Goal: Task Accomplishment & Management: Manage account settings

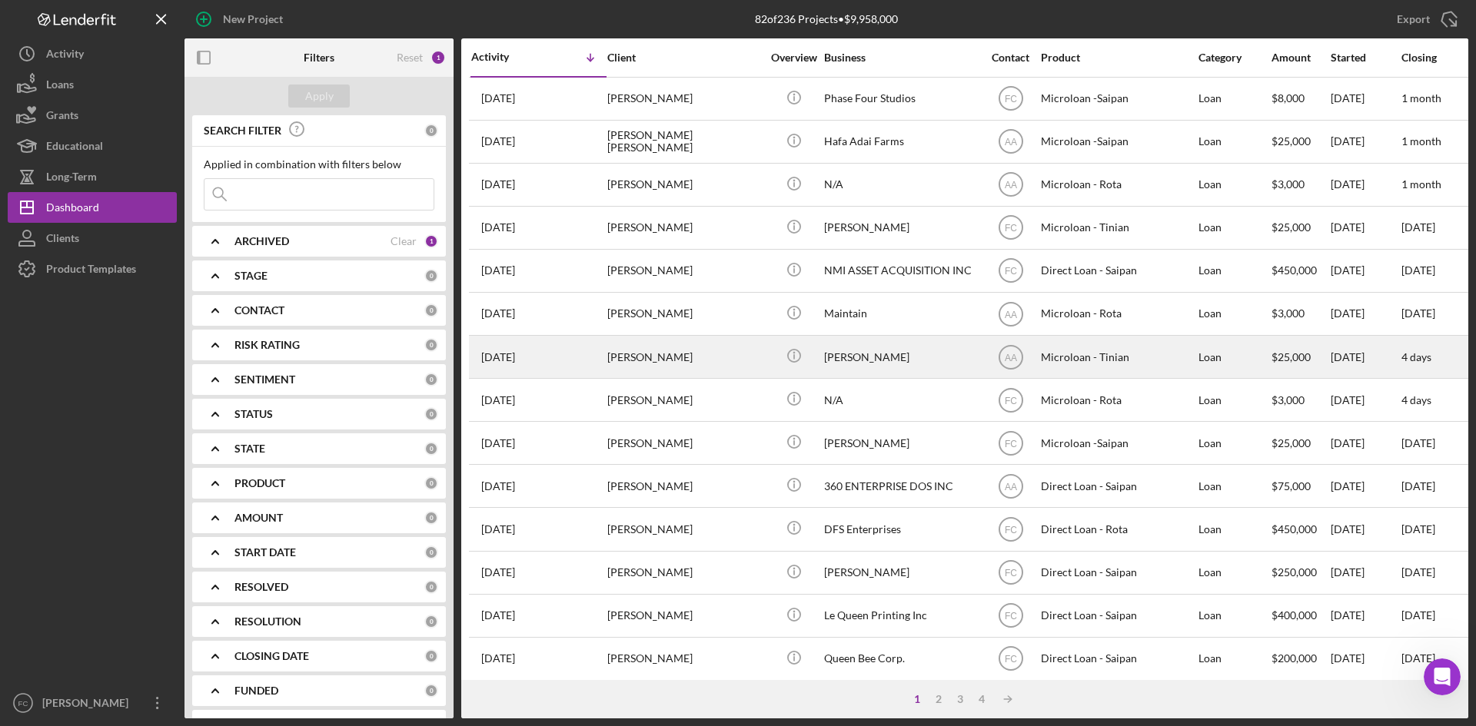
click at [706, 357] on div "[PERSON_NAME]" at bounding box center [684, 357] width 154 height 41
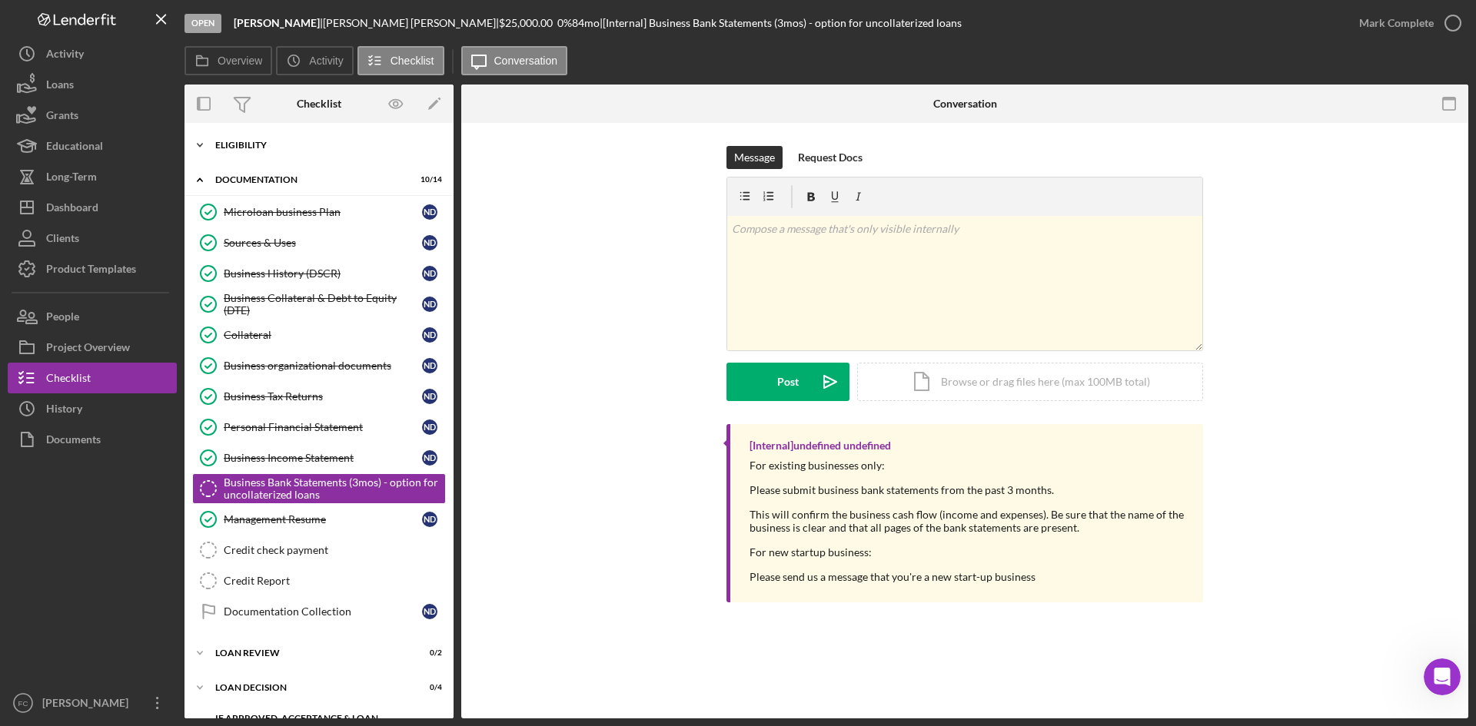
click at [296, 147] on div "Eligibility" at bounding box center [324, 145] width 219 height 9
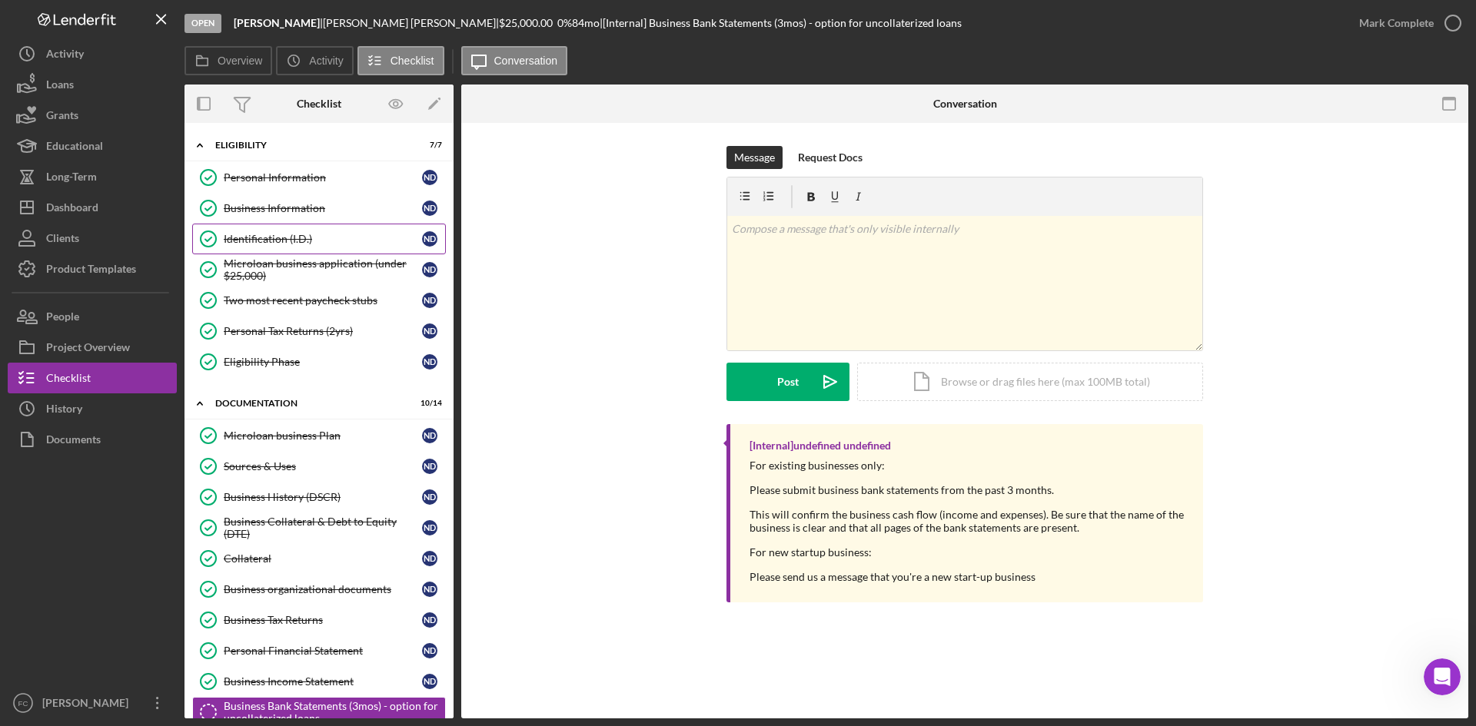
click at [344, 239] on div "Identification (I.D.)" at bounding box center [323, 239] width 198 height 12
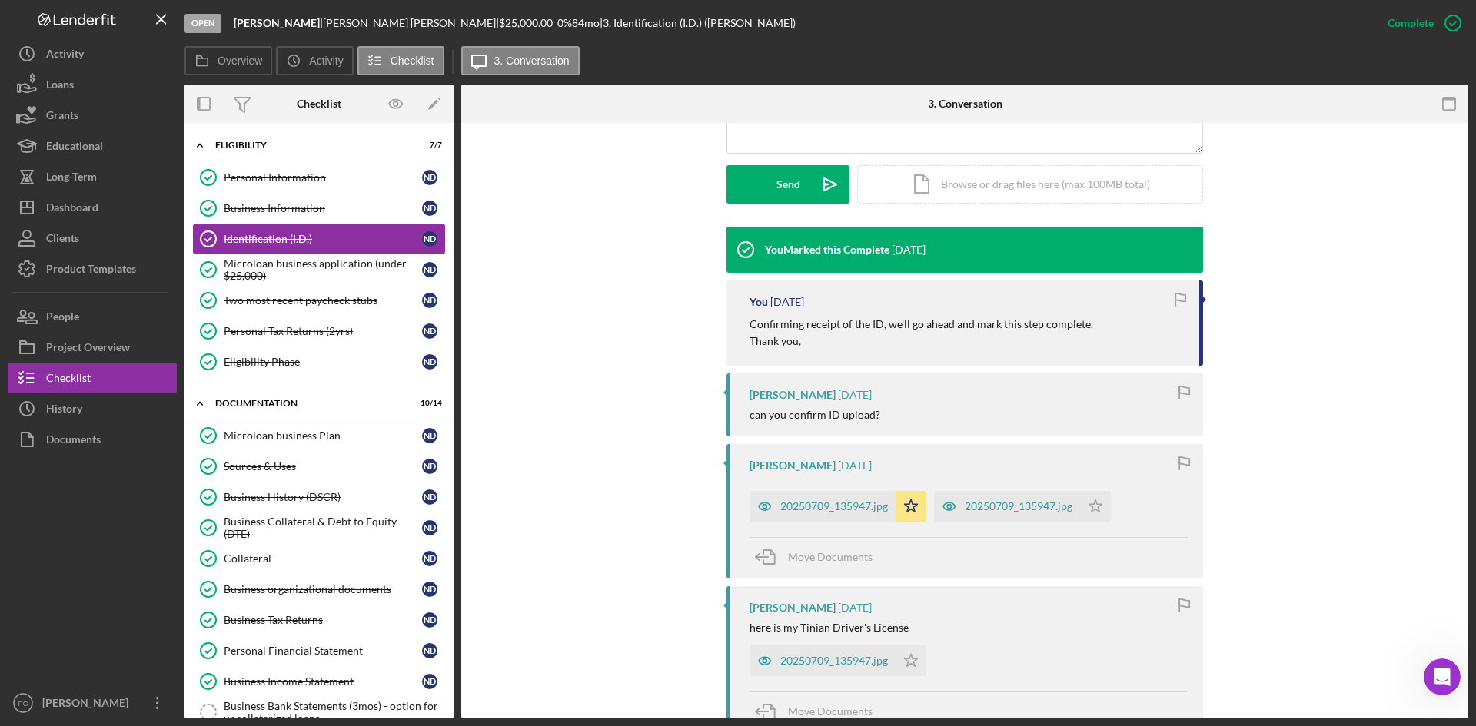
scroll to position [410, 0]
click at [833, 507] on div "20250709_135947.jpg" at bounding box center [834, 506] width 108 height 12
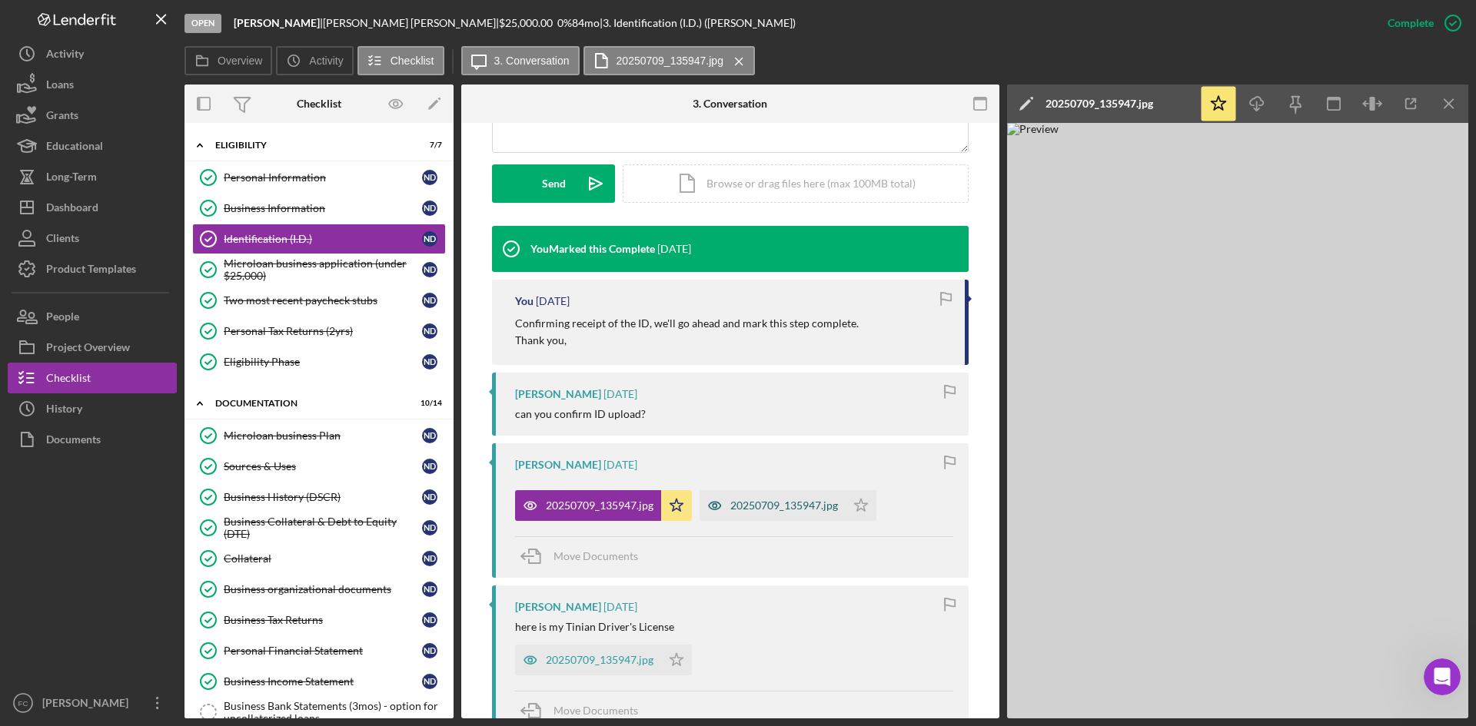
click at [760, 500] on div "20250709_135947.jpg" at bounding box center [784, 506] width 108 height 12
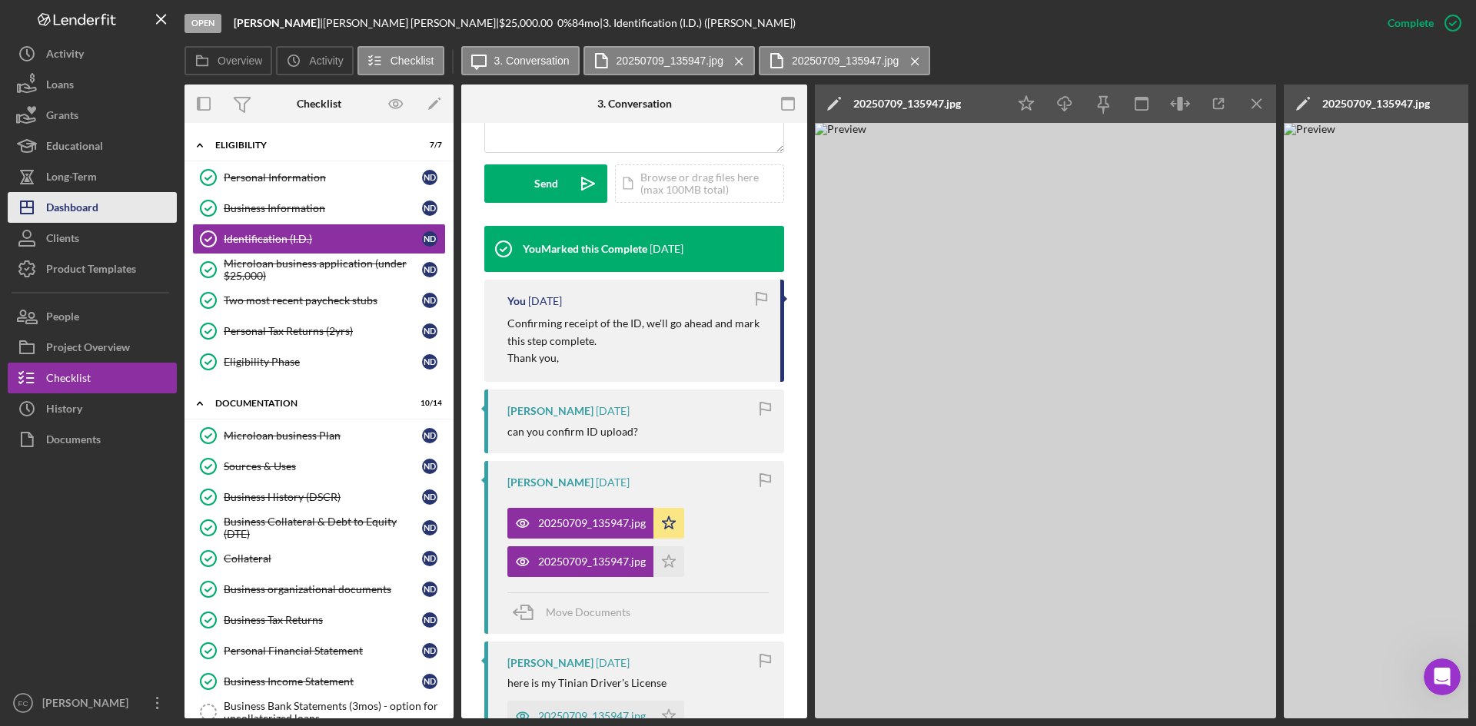
click at [125, 198] on button "Icon/Dashboard Dashboard" at bounding box center [92, 207] width 169 height 31
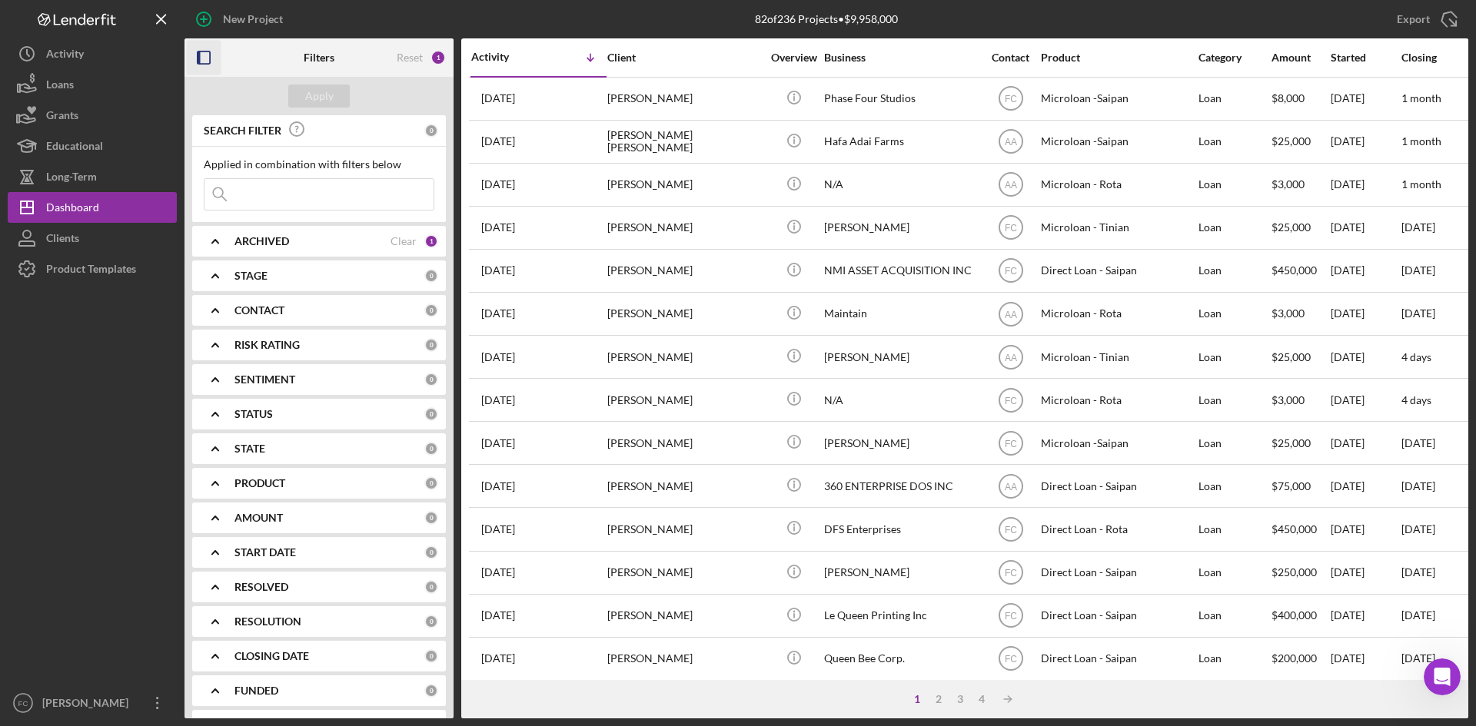
click at [209, 47] on icon "button" at bounding box center [204, 58] width 35 height 35
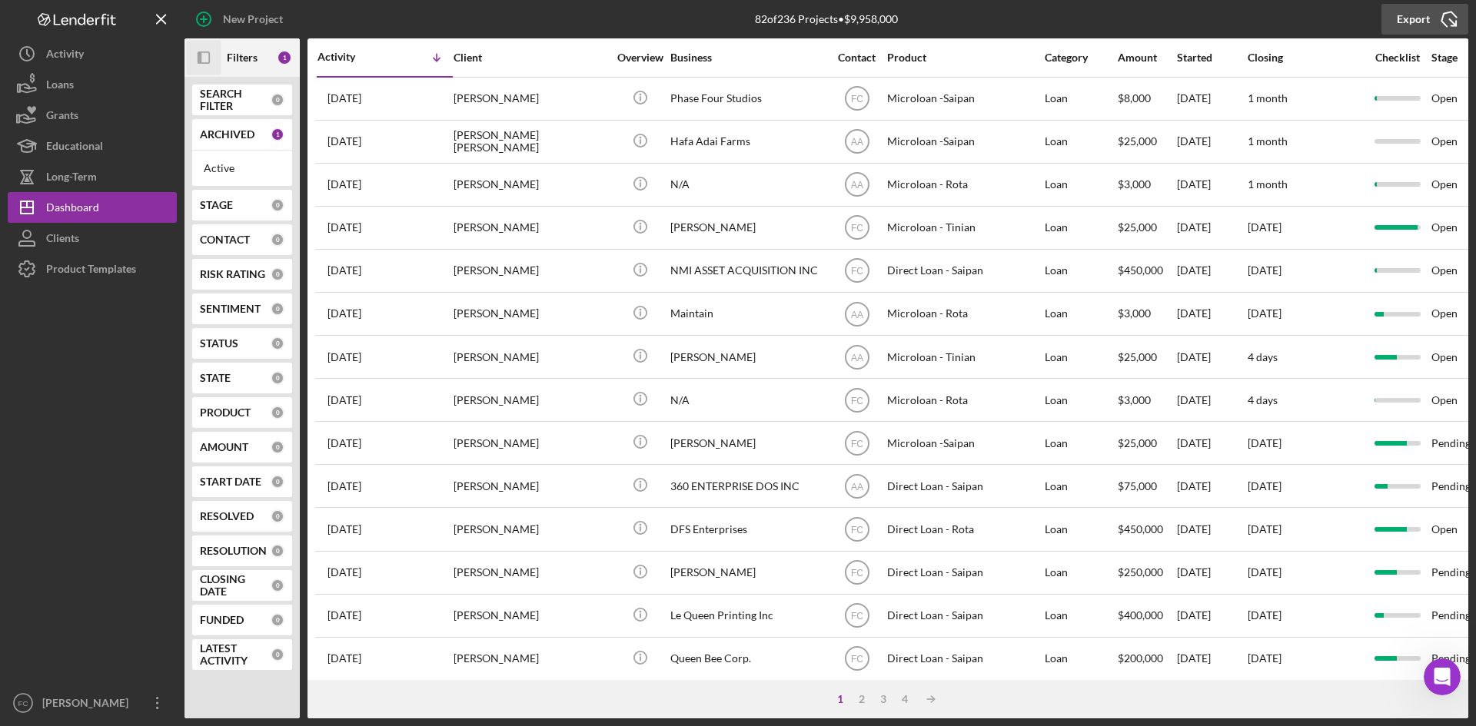
click at [1420, 19] on div "Export" at bounding box center [1413, 19] width 33 height 31
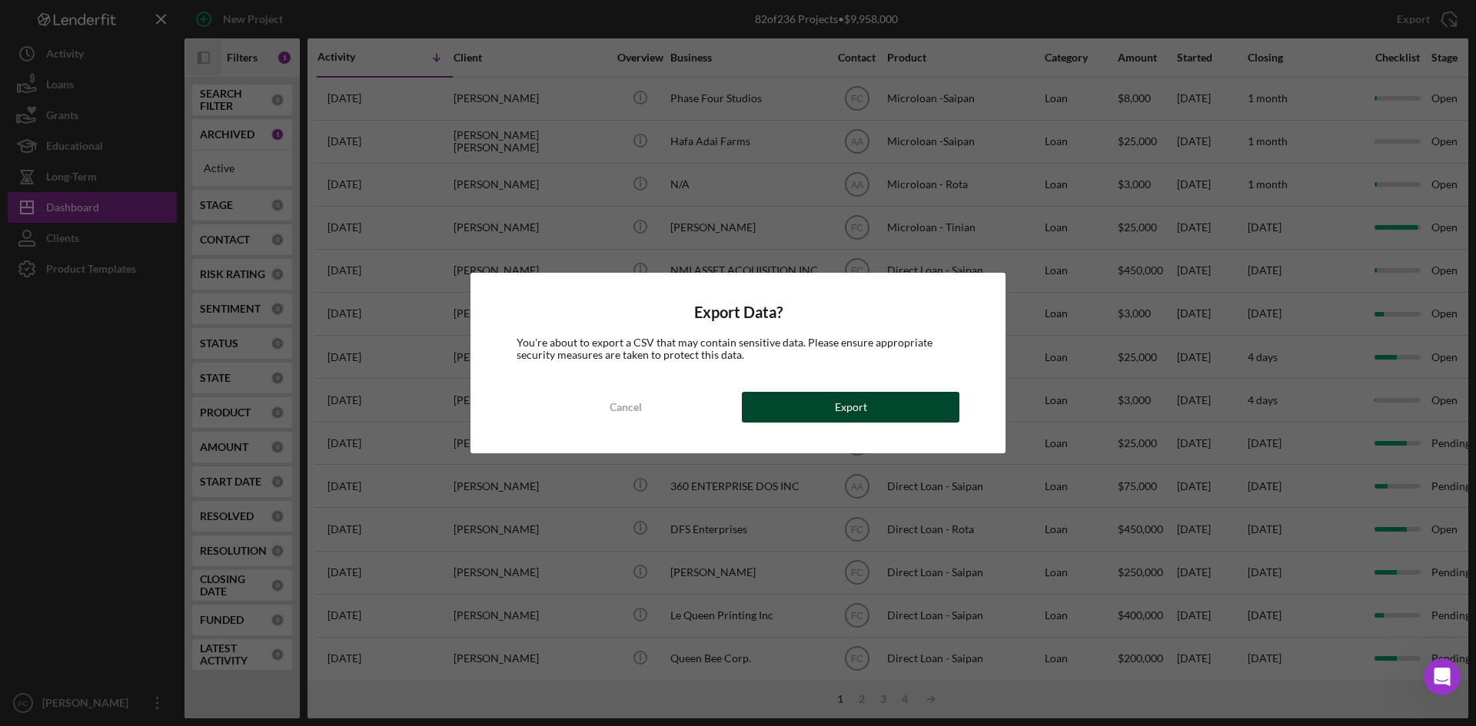
click at [874, 403] on button "Export" at bounding box center [851, 407] width 218 height 31
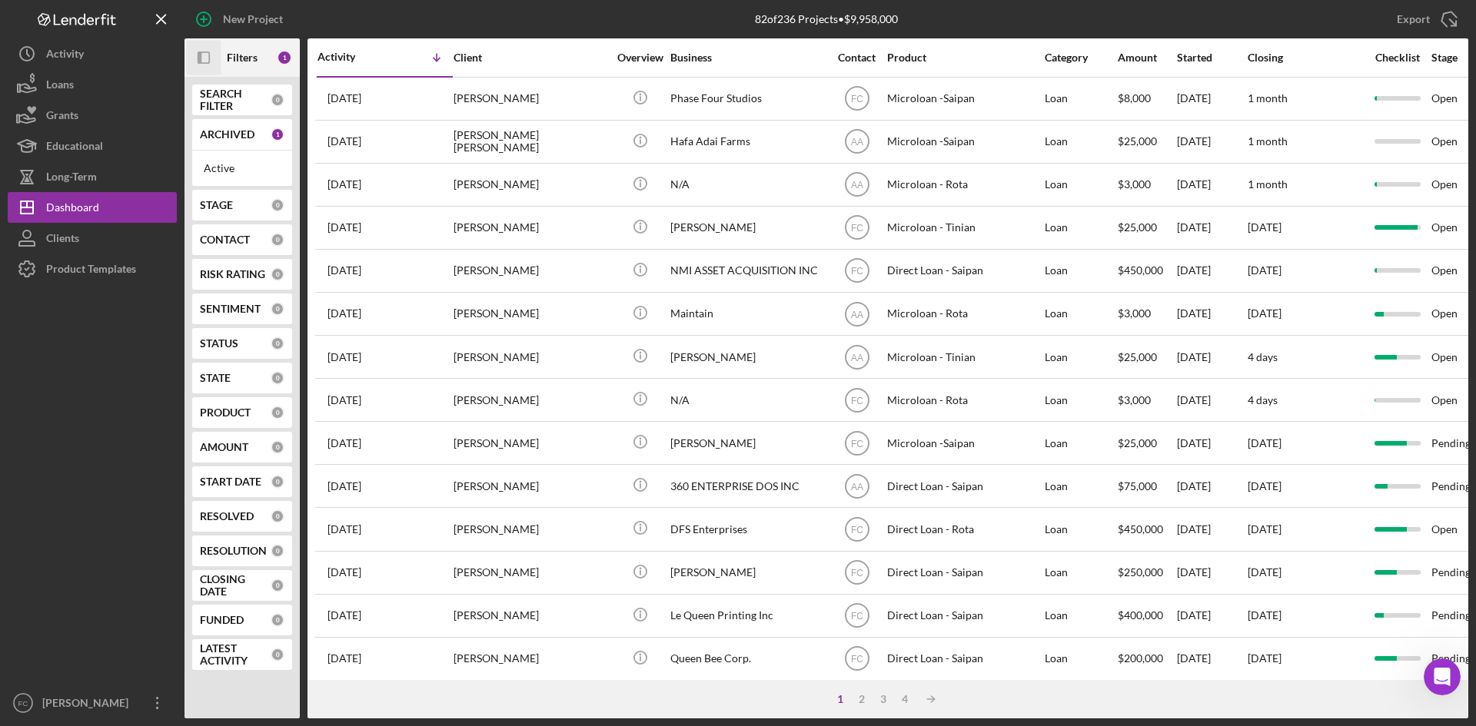
click at [209, 56] on rect "button" at bounding box center [203, 57] width 11 height 11
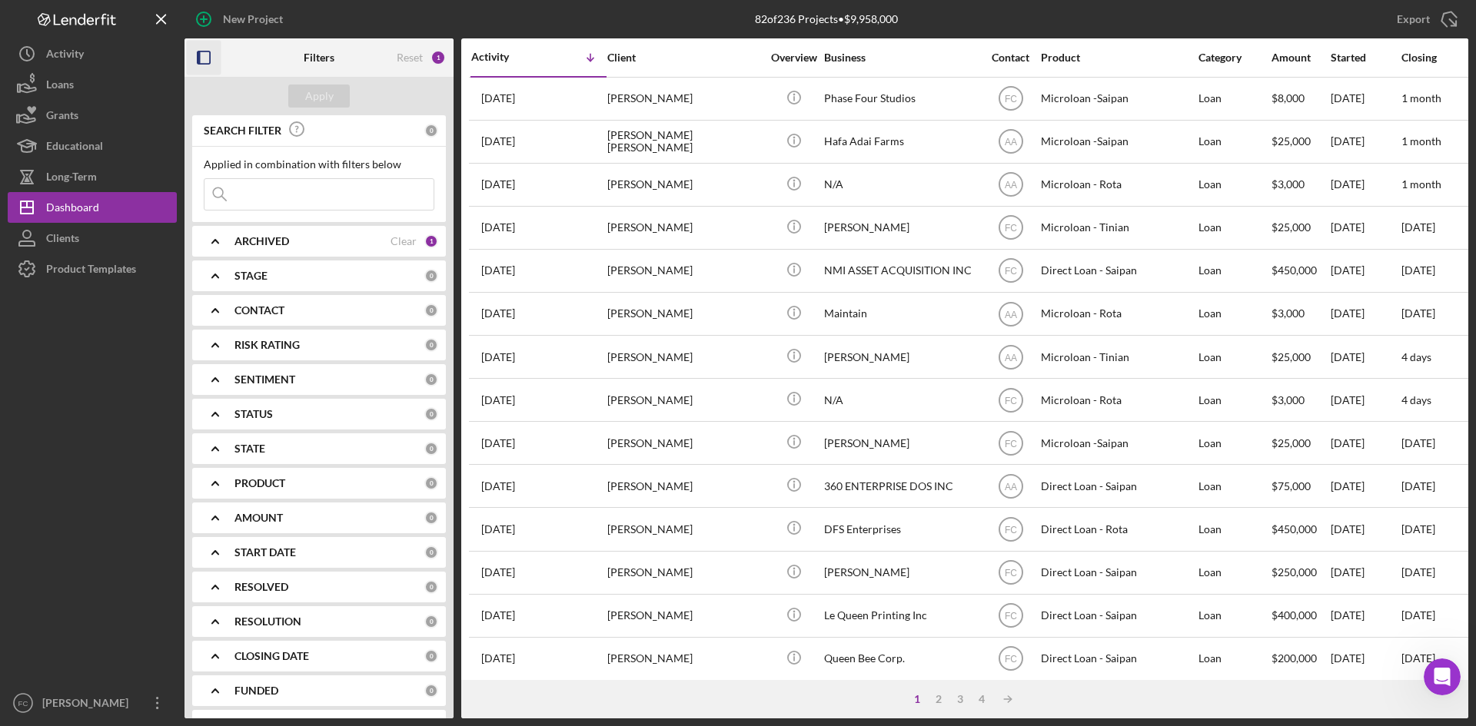
click at [313, 198] on input at bounding box center [318, 194] width 229 height 31
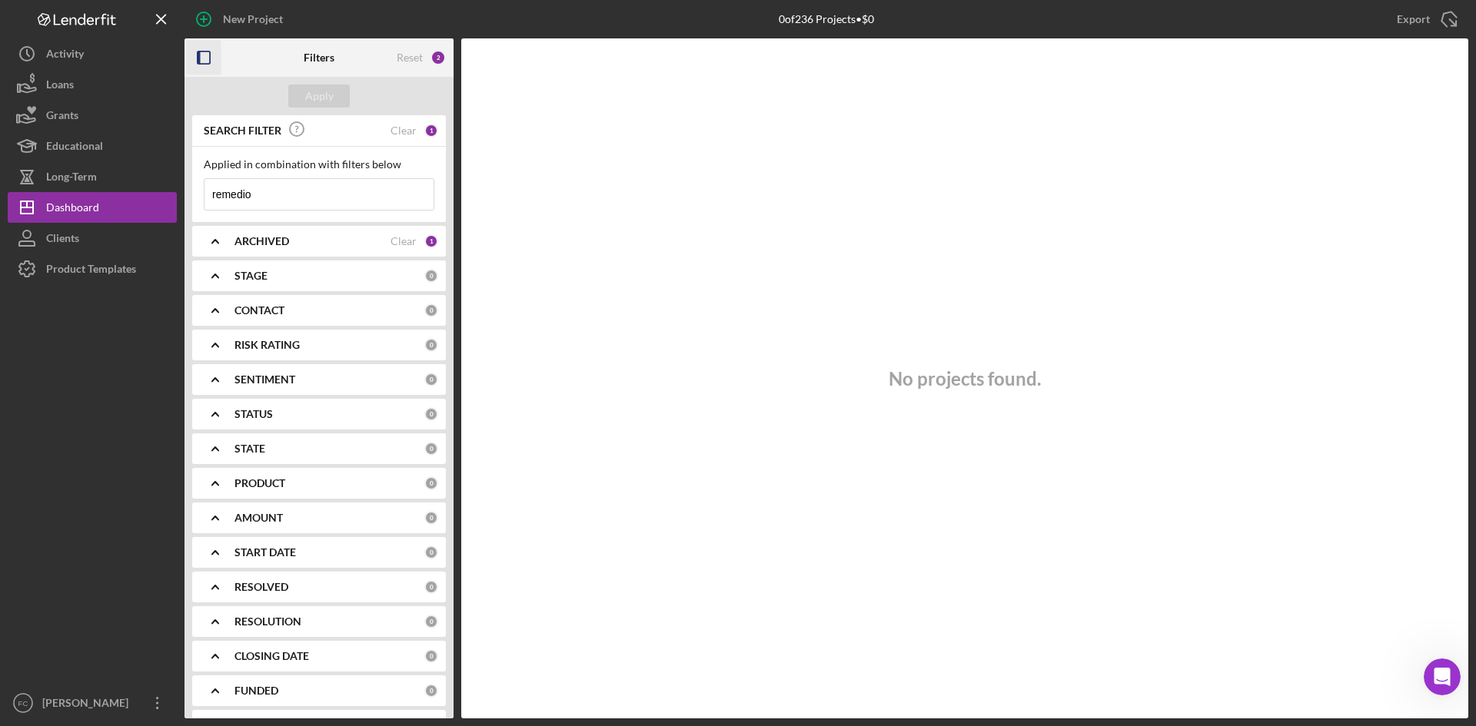
type input "remedio"
click at [375, 236] on div "ARCHIVED" at bounding box center [312, 241] width 156 height 12
click at [216, 328] on input "Archived" at bounding box center [211, 328] width 15 height 15
checkbox input "true"
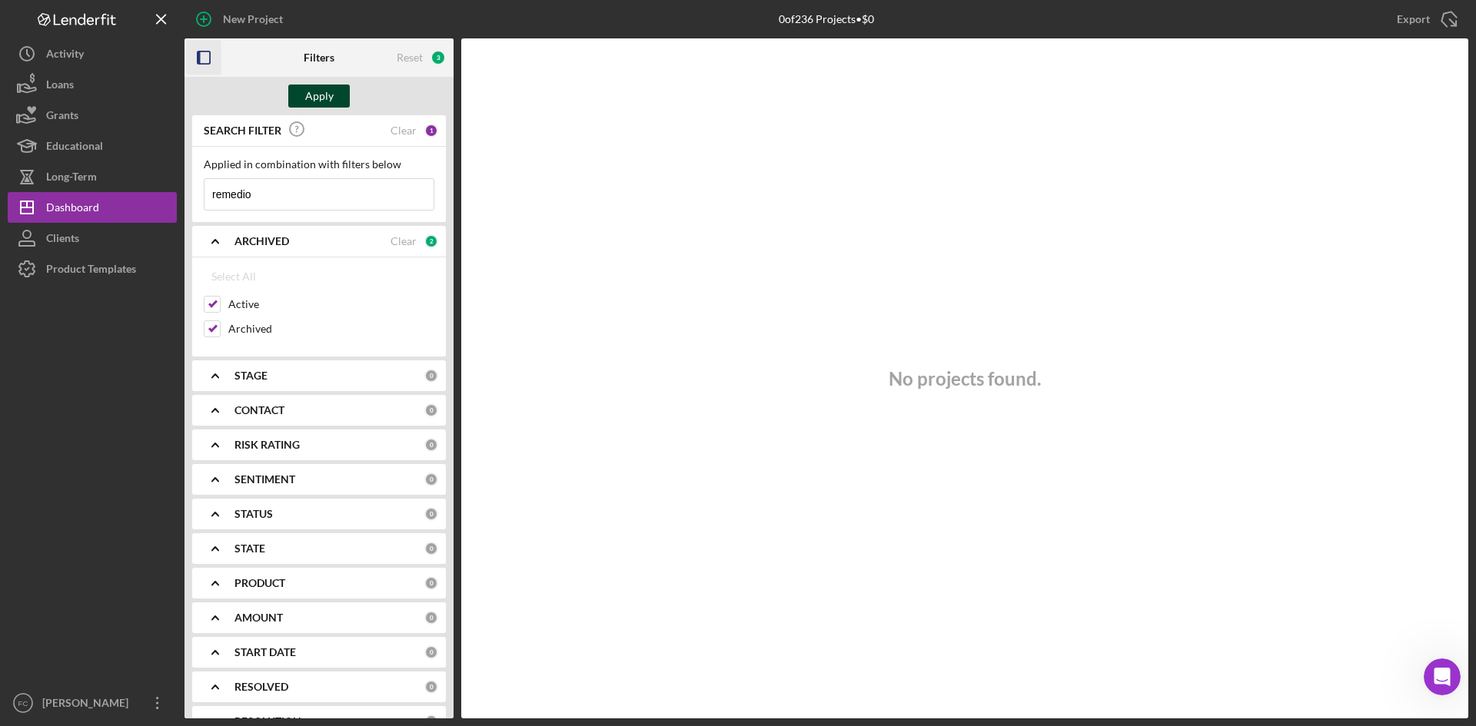
click at [321, 98] on div "Apply" at bounding box center [319, 96] width 28 height 23
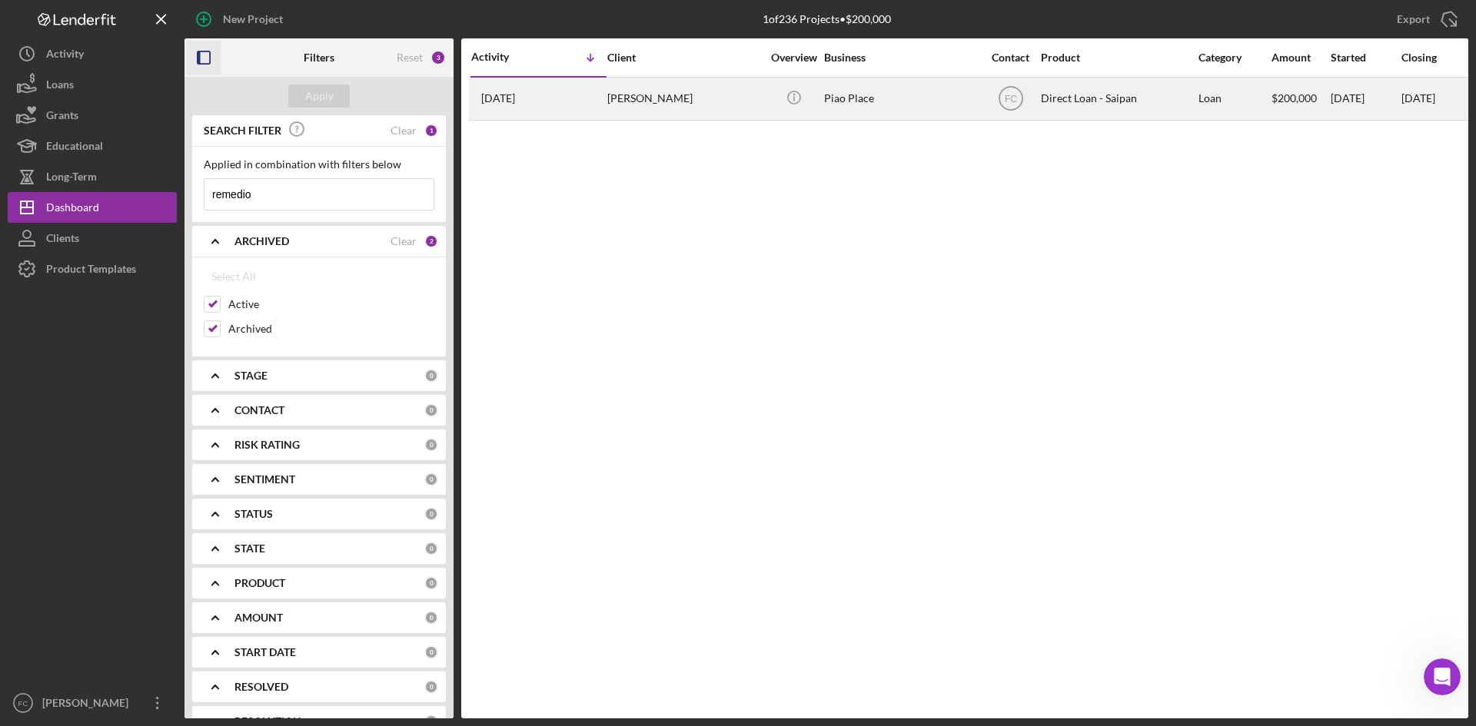
click at [893, 95] on div "Piao Place" at bounding box center [901, 98] width 154 height 41
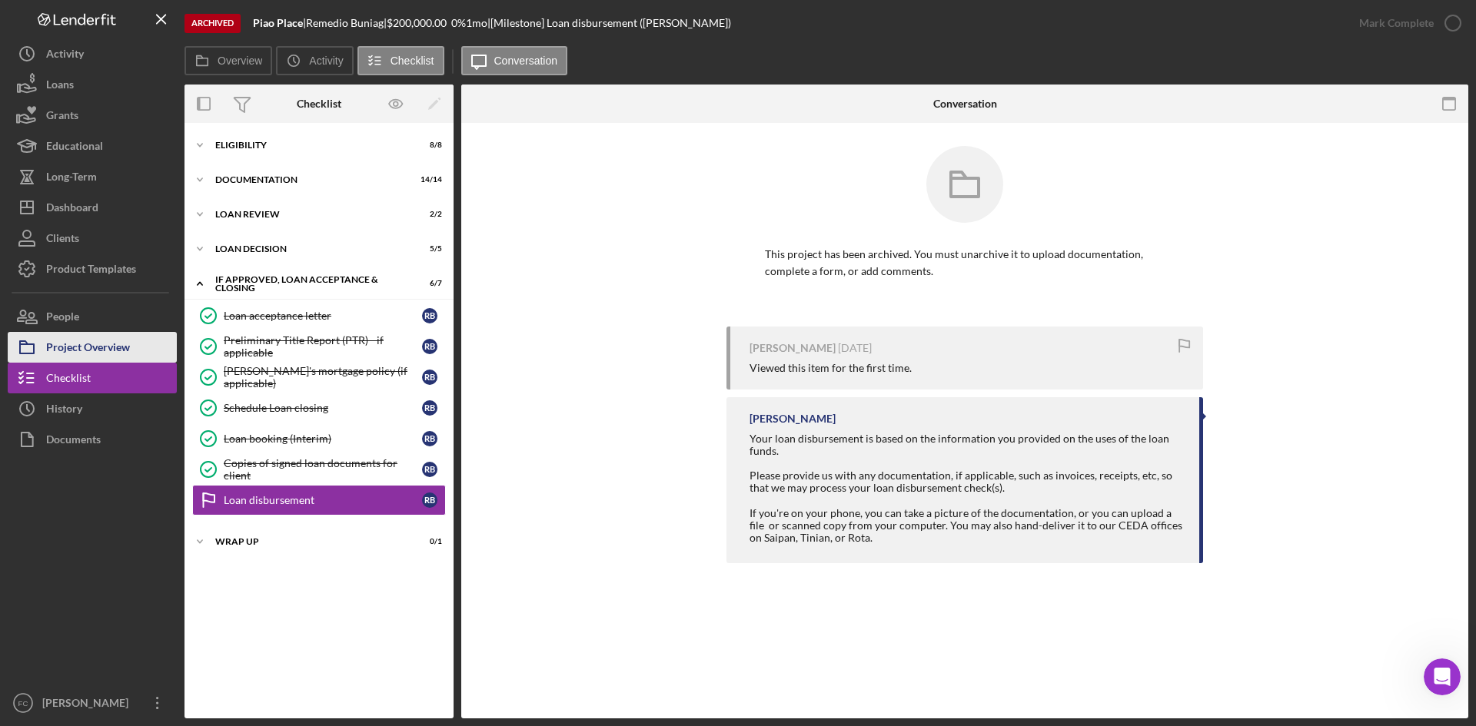
click at [108, 347] on div "Project Overview" at bounding box center [88, 349] width 84 height 35
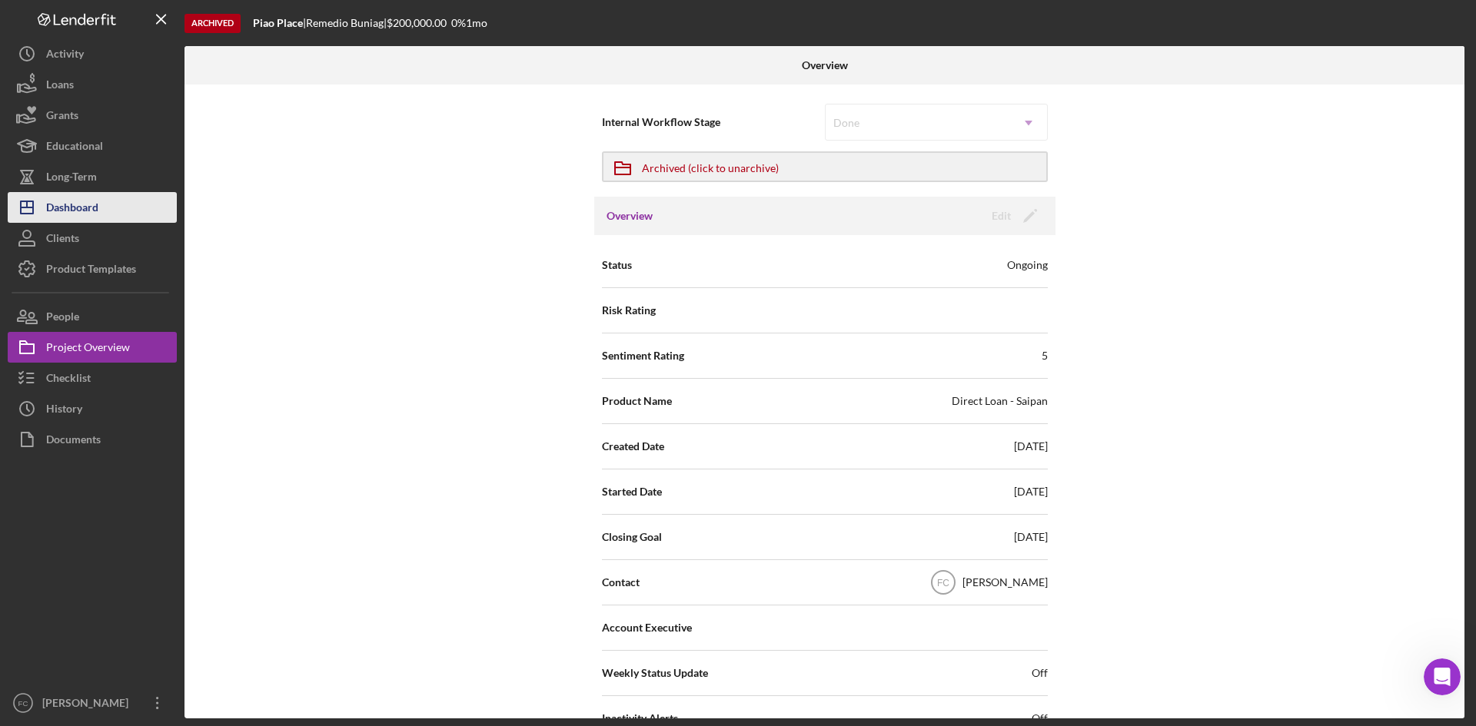
click at [105, 206] on button "Icon/Dashboard Dashboard" at bounding box center [92, 207] width 169 height 31
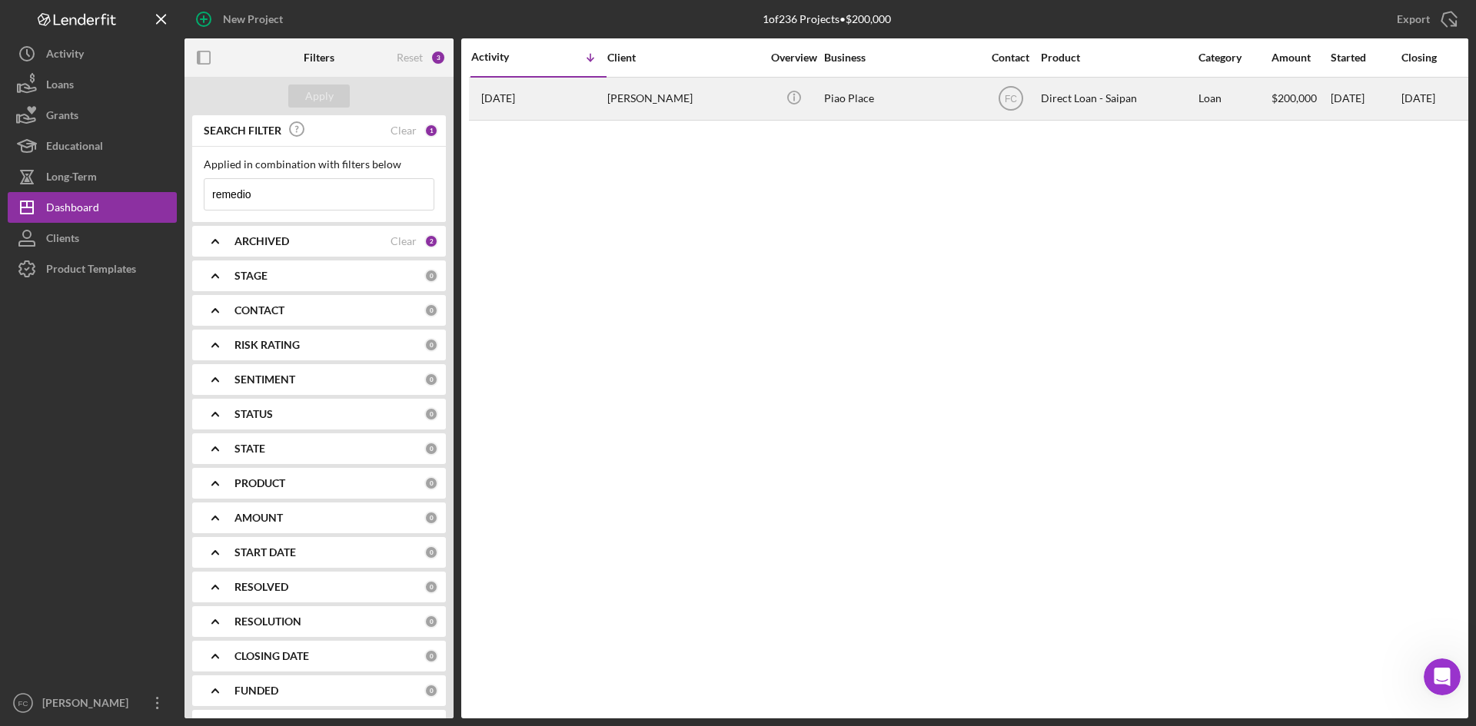
click at [660, 111] on div "Remedio Buniag" at bounding box center [684, 98] width 154 height 41
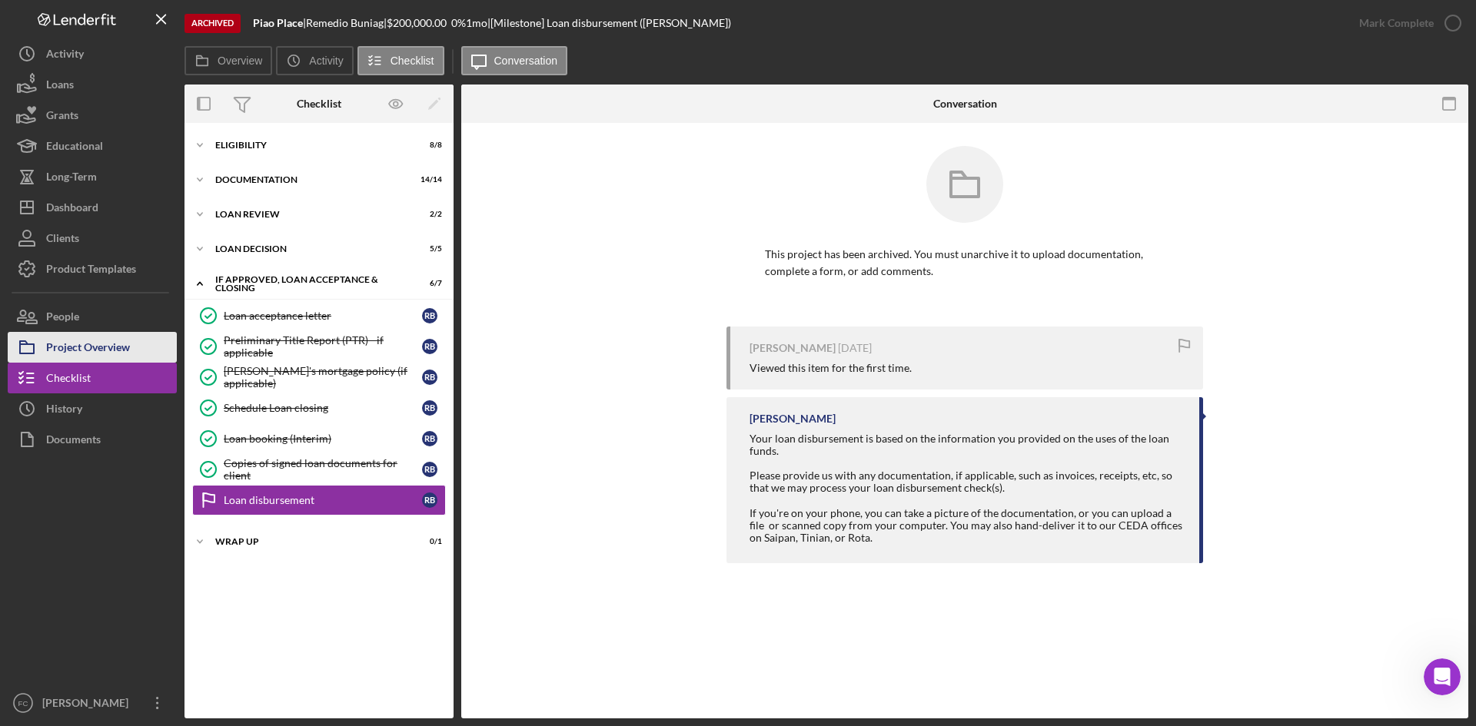
click at [121, 351] on div "Project Overview" at bounding box center [88, 349] width 84 height 35
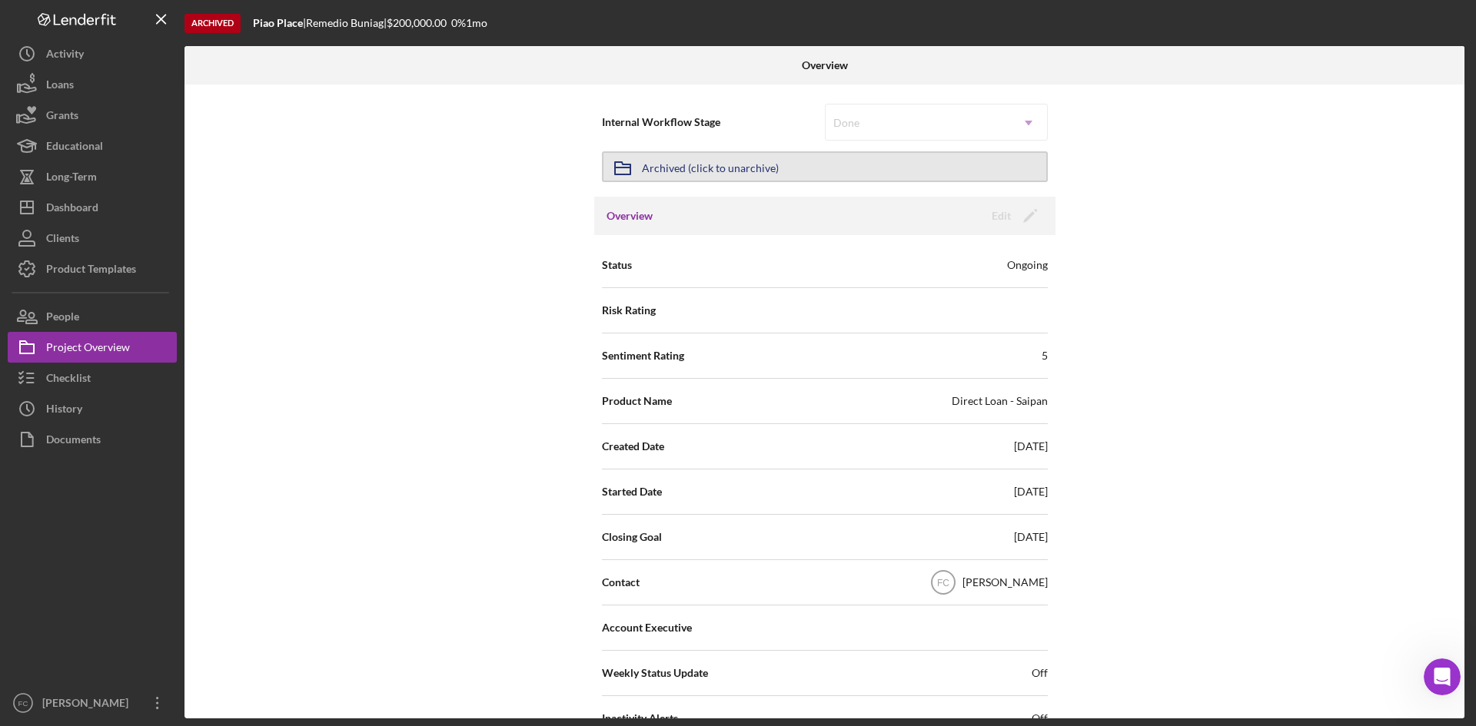
click at [756, 167] on div "Archived (click to unarchive)" at bounding box center [710, 167] width 137 height 28
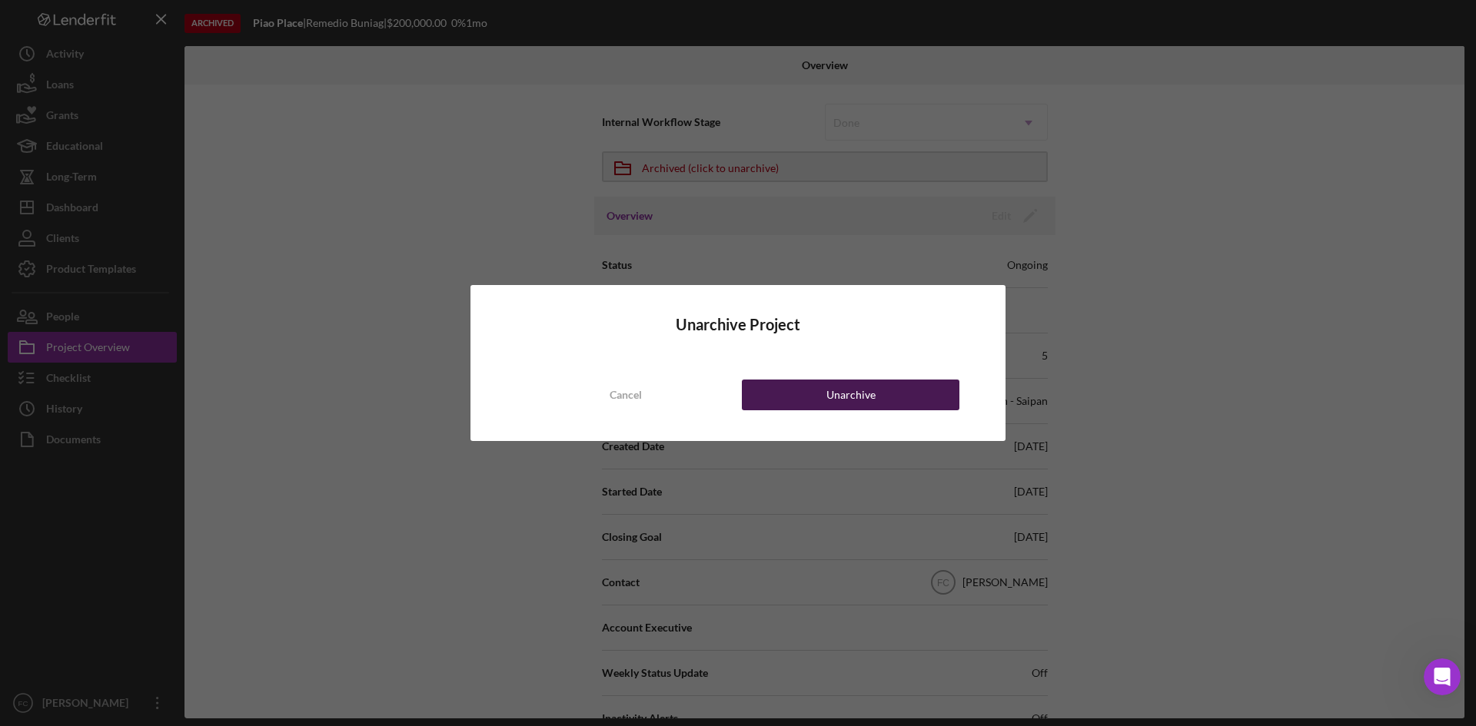
click at [878, 390] on button "Unarchive" at bounding box center [851, 395] width 218 height 31
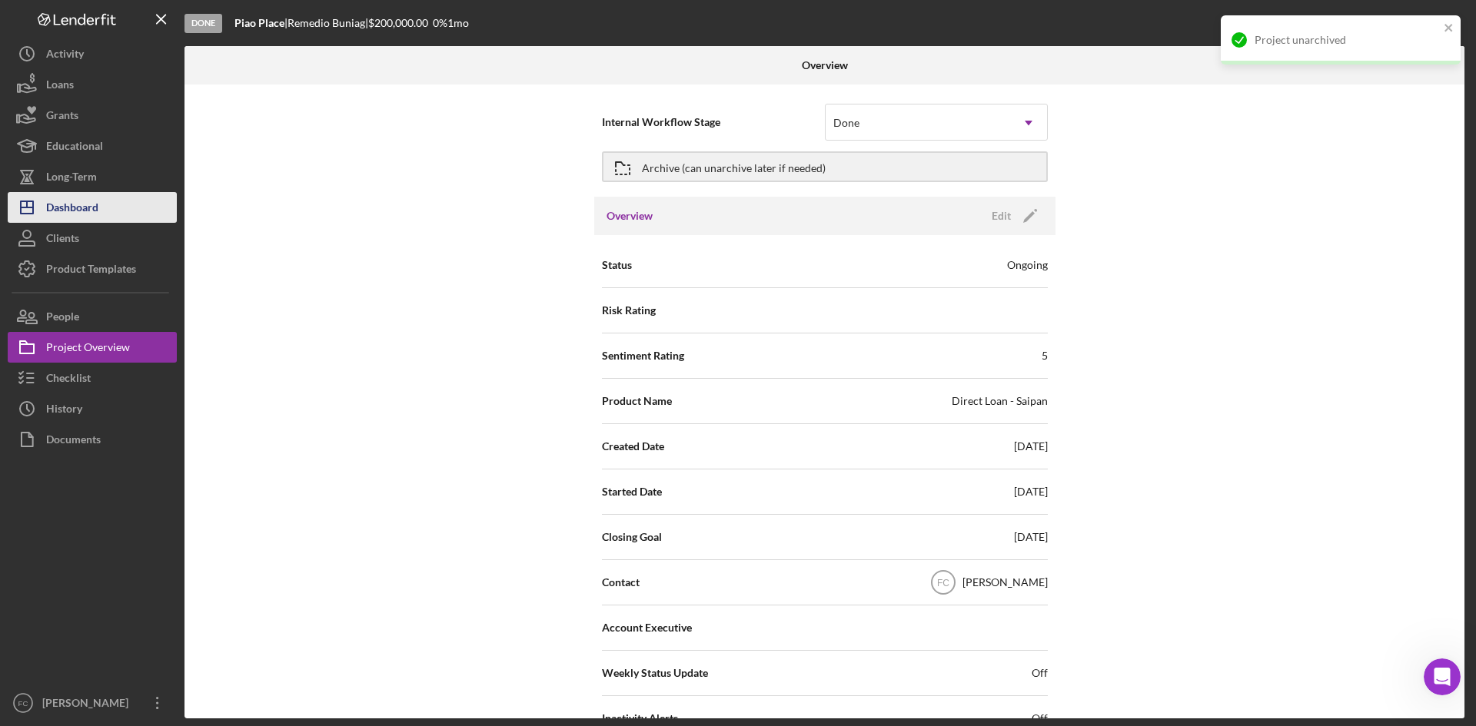
click at [102, 200] on button "Icon/Dashboard Dashboard" at bounding box center [92, 207] width 169 height 31
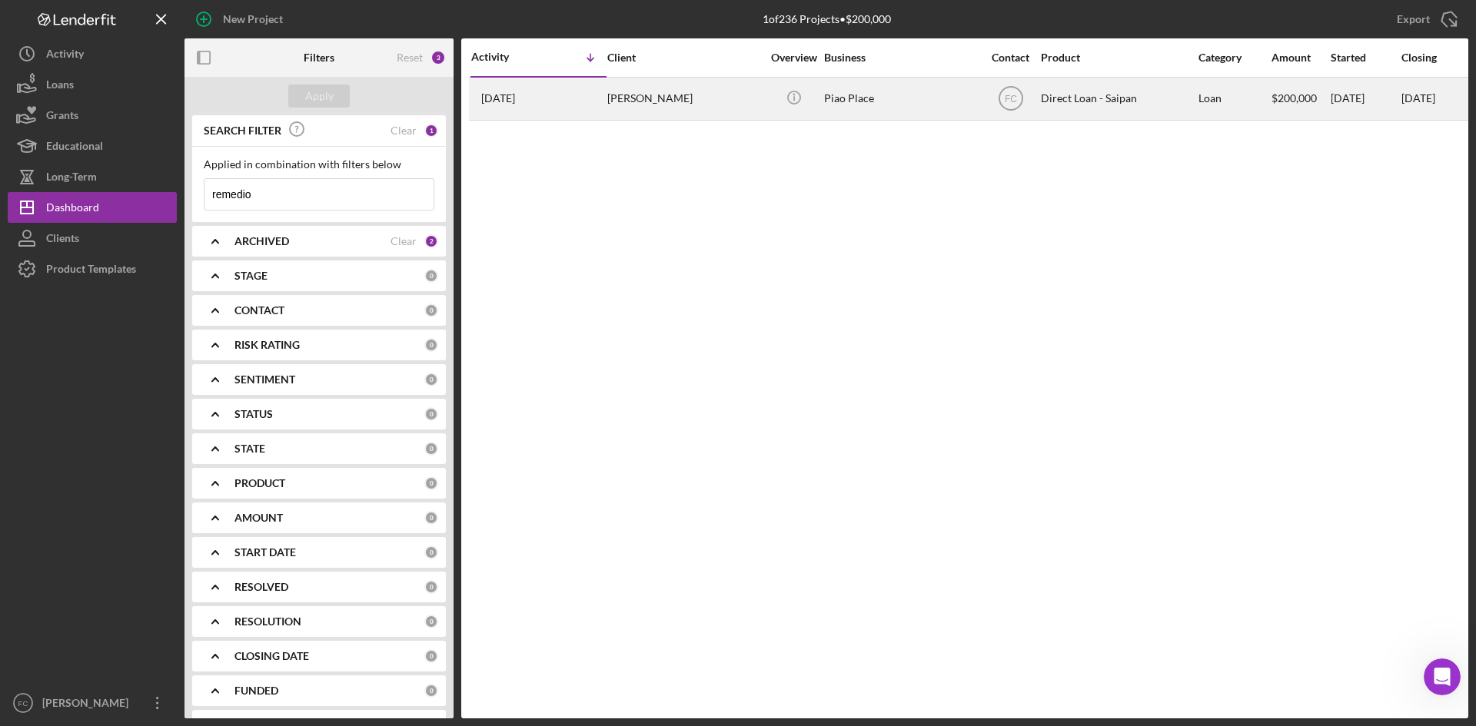
click at [912, 98] on div "Piao Place" at bounding box center [901, 98] width 154 height 41
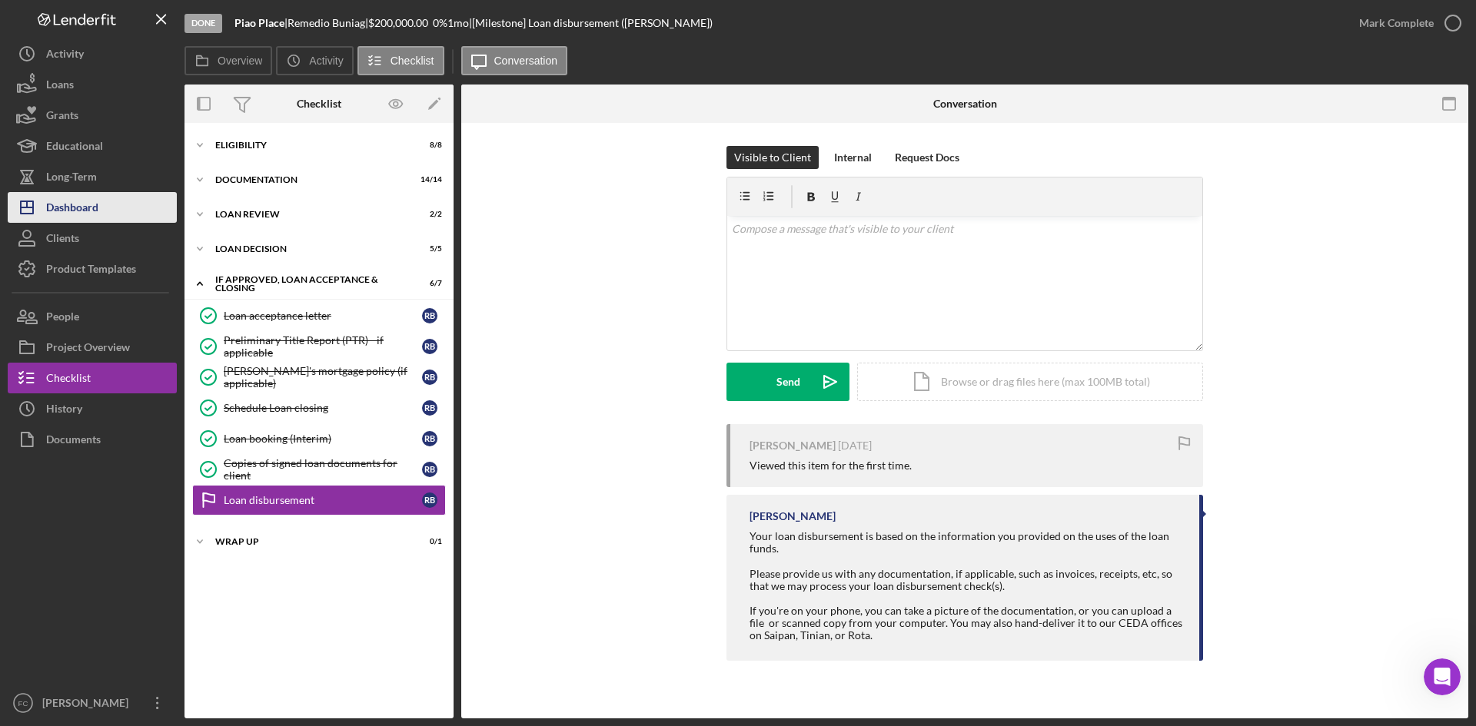
click at [101, 211] on button "Icon/Dashboard Dashboard" at bounding box center [92, 207] width 169 height 31
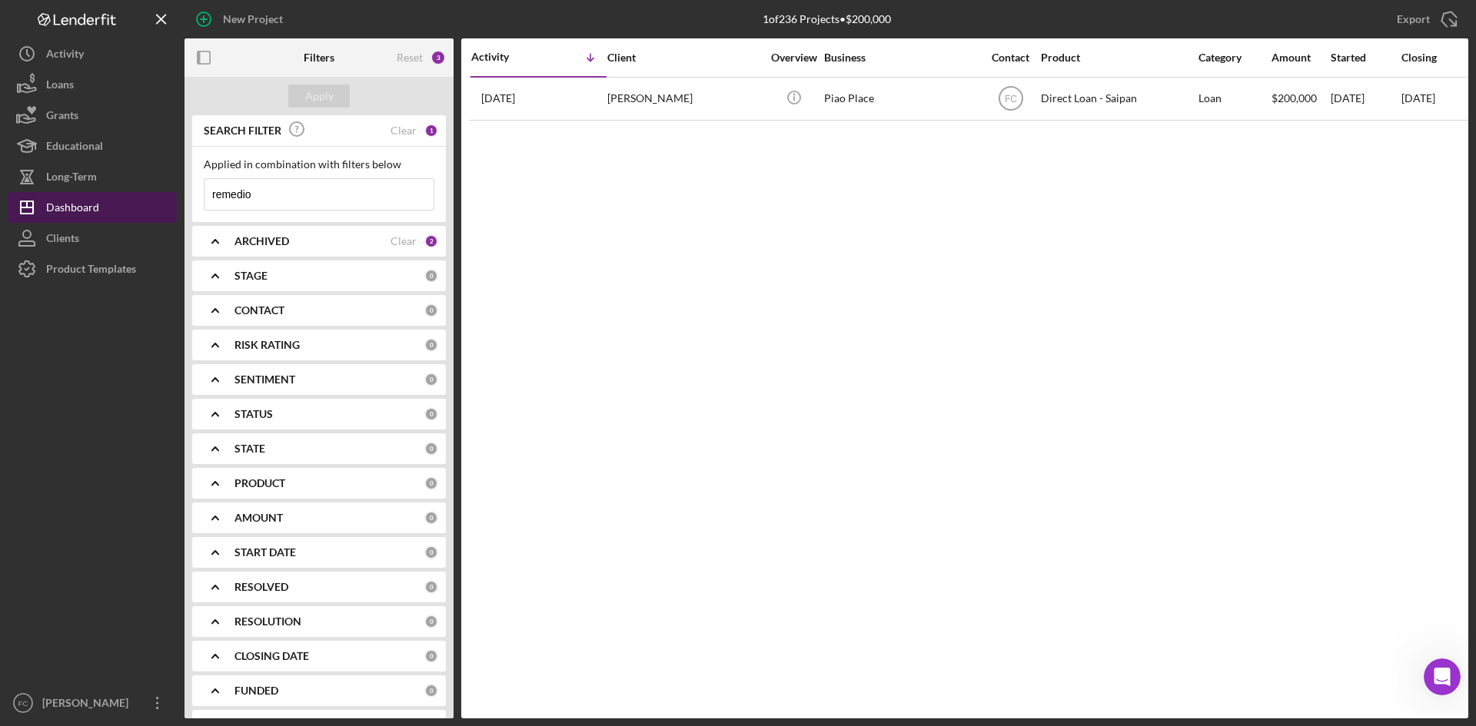
drag, startPoint x: 268, startPoint y: 197, endPoint x: 25, endPoint y: 194, distance: 243.7
click at [25, 194] on div "New Project 1 of 236 Projects • $200,000 remedio Export Icon/Export Filters Res…" at bounding box center [738, 359] width 1461 height 719
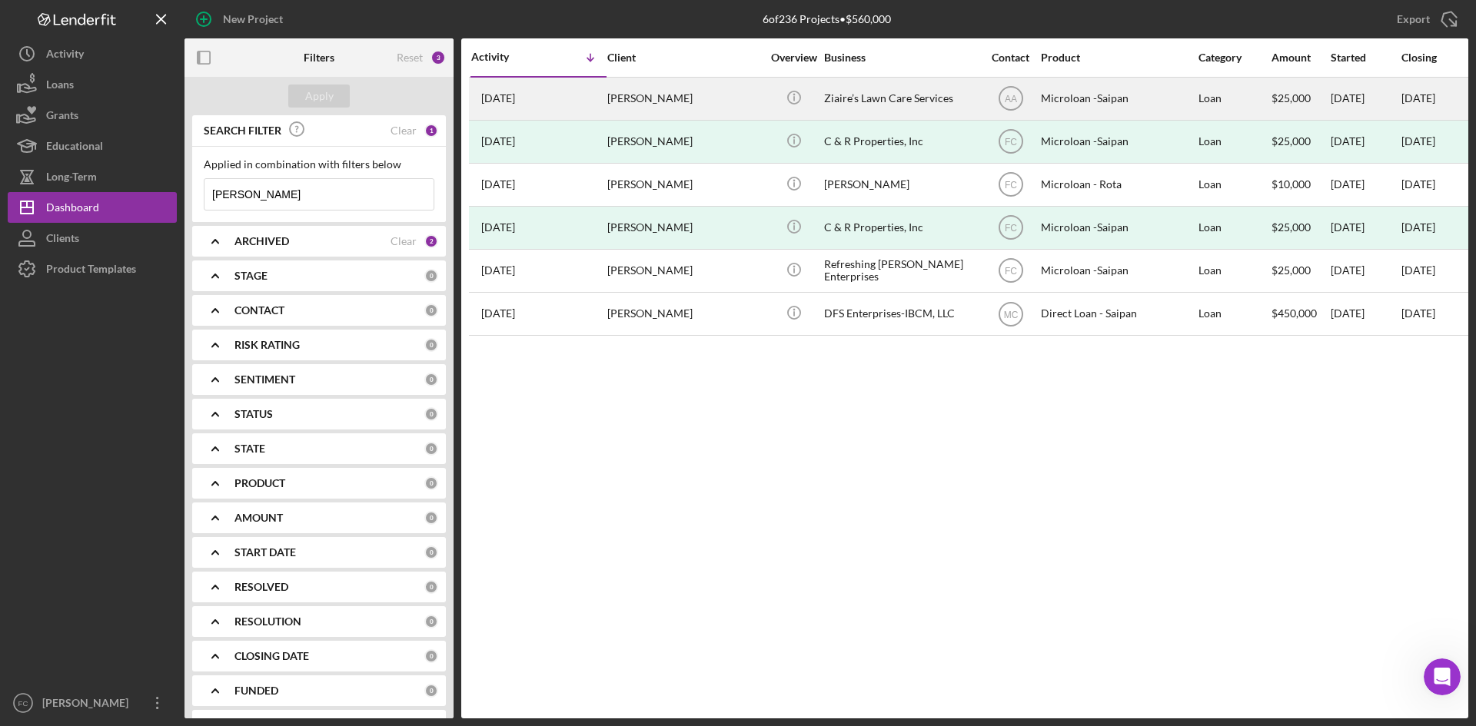
type input "robert"
click at [914, 95] on div "Ziaire’s Lawn Care Services" at bounding box center [901, 98] width 154 height 41
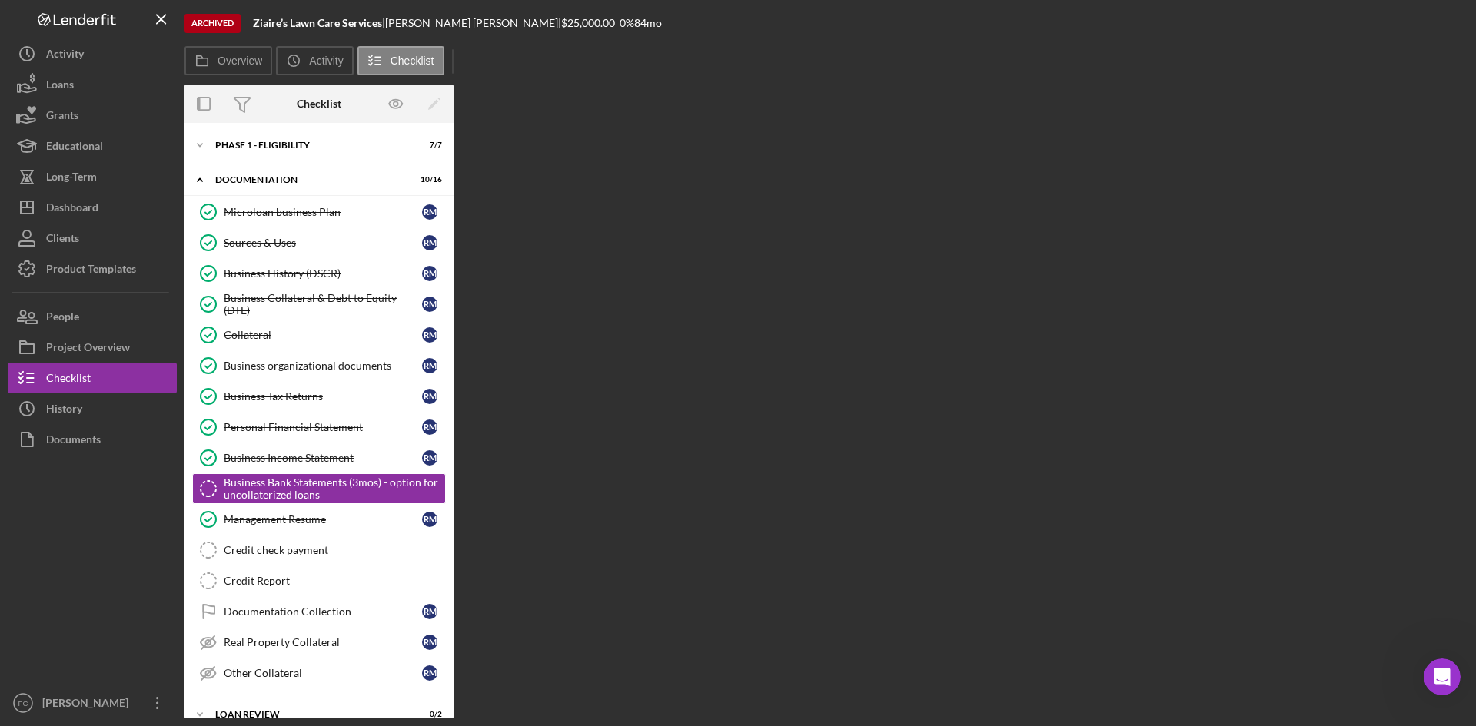
scroll to position [68, 0]
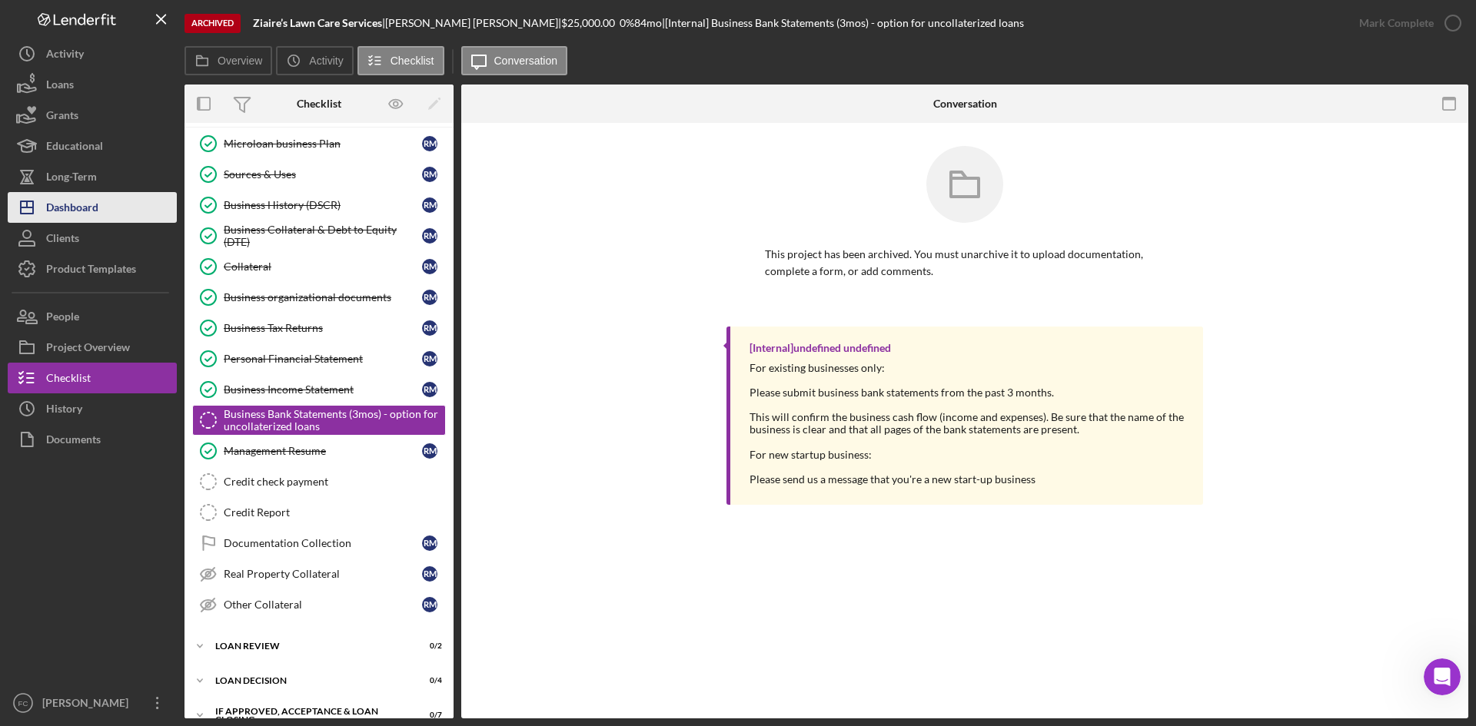
click at [81, 207] on div "Dashboard" at bounding box center [72, 209] width 52 height 35
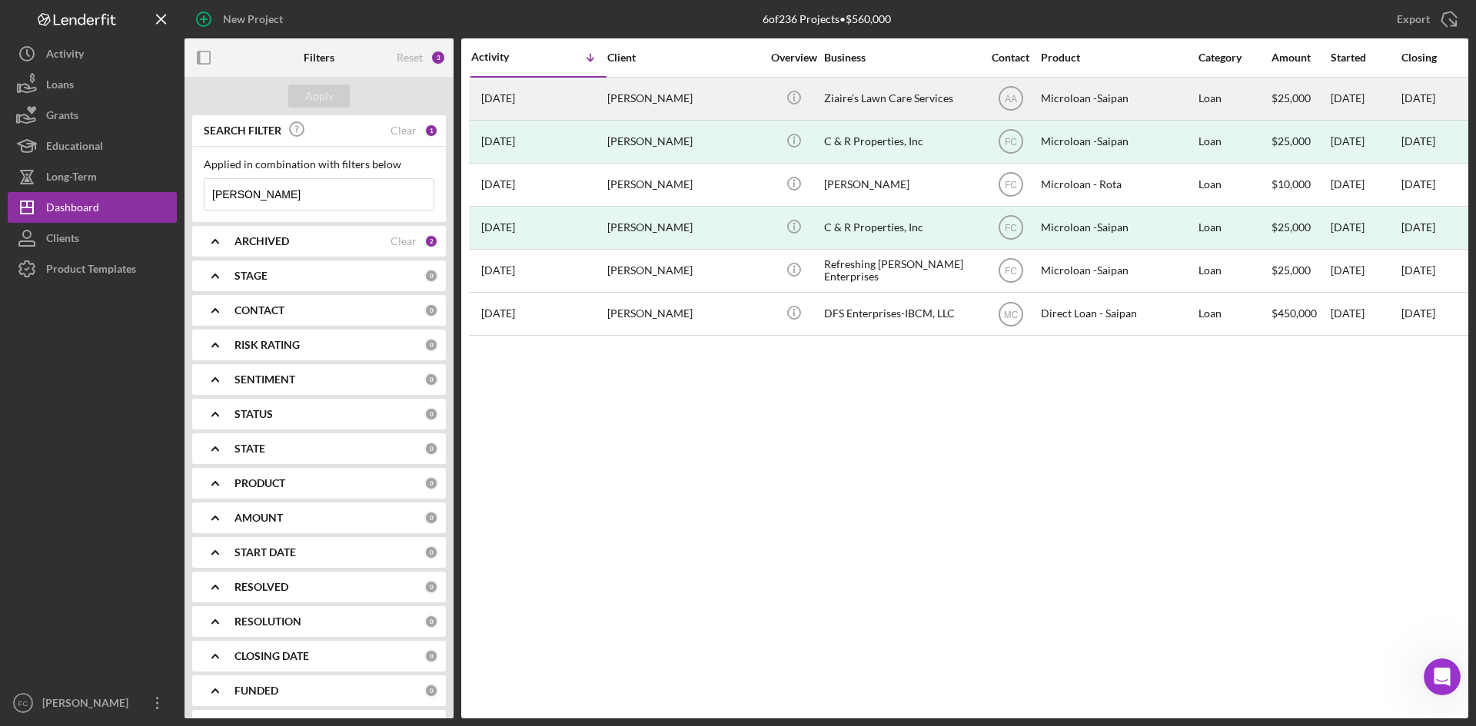
click at [700, 82] on div "Robert Manglona" at bounding box center [684, 98] width 154 height 41
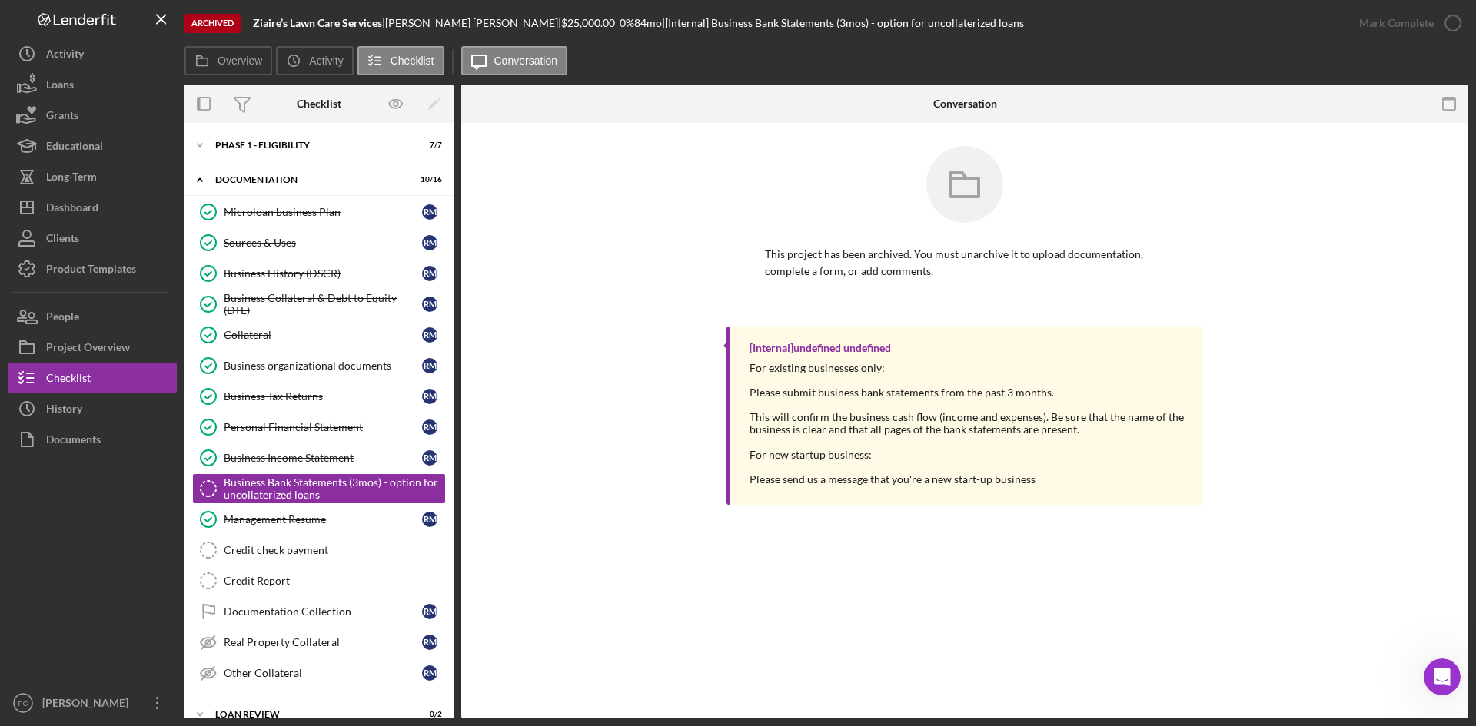
scroll to position [68, 0]
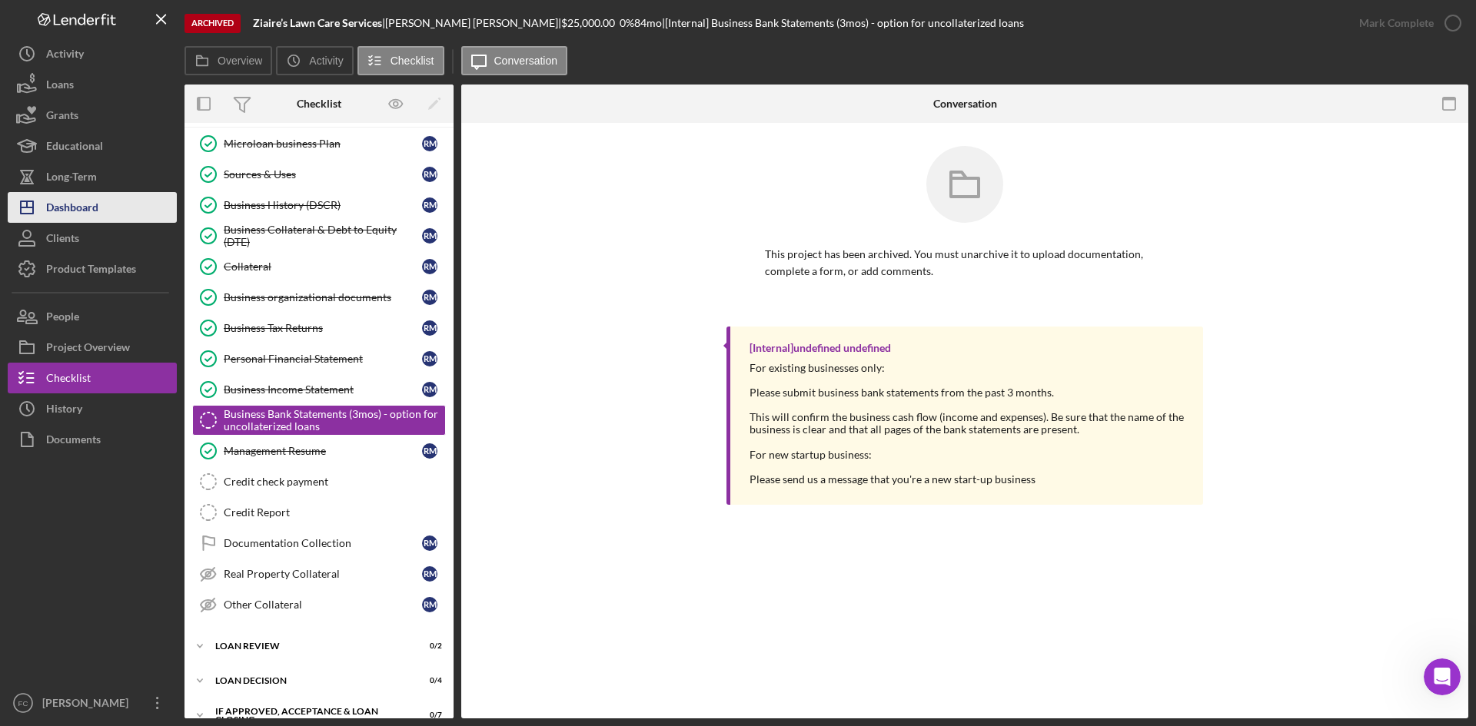
click at [132, 215] on button "Icon/Dashboard Dashboard" at bounding box center [92, 207] width 169 height 31
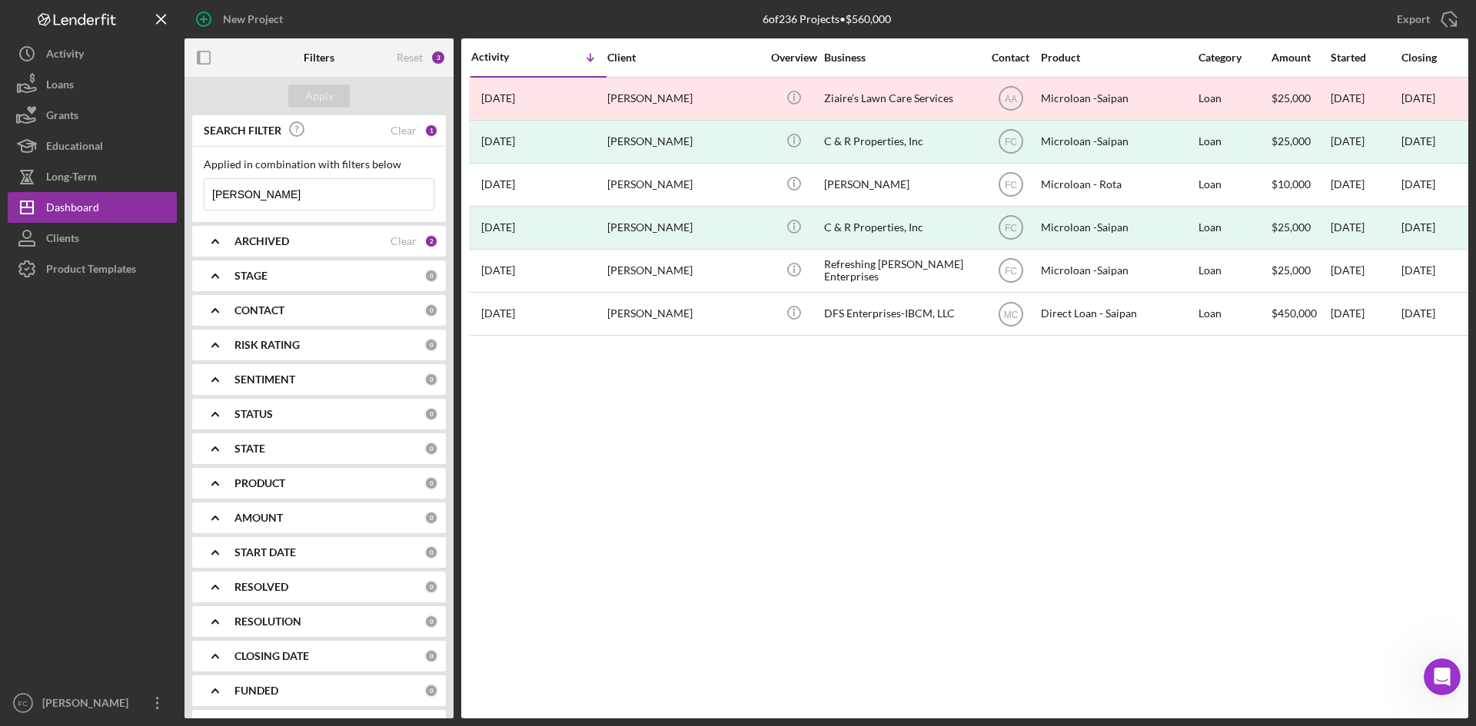
click at [290, 236] on div "ARCHIVED" at bounding box center [312, 241] width 156 height 12
click at [213, 325] on input "Archived" at bounding box center [211, 328] width 15 height 15
checkbox input "false"
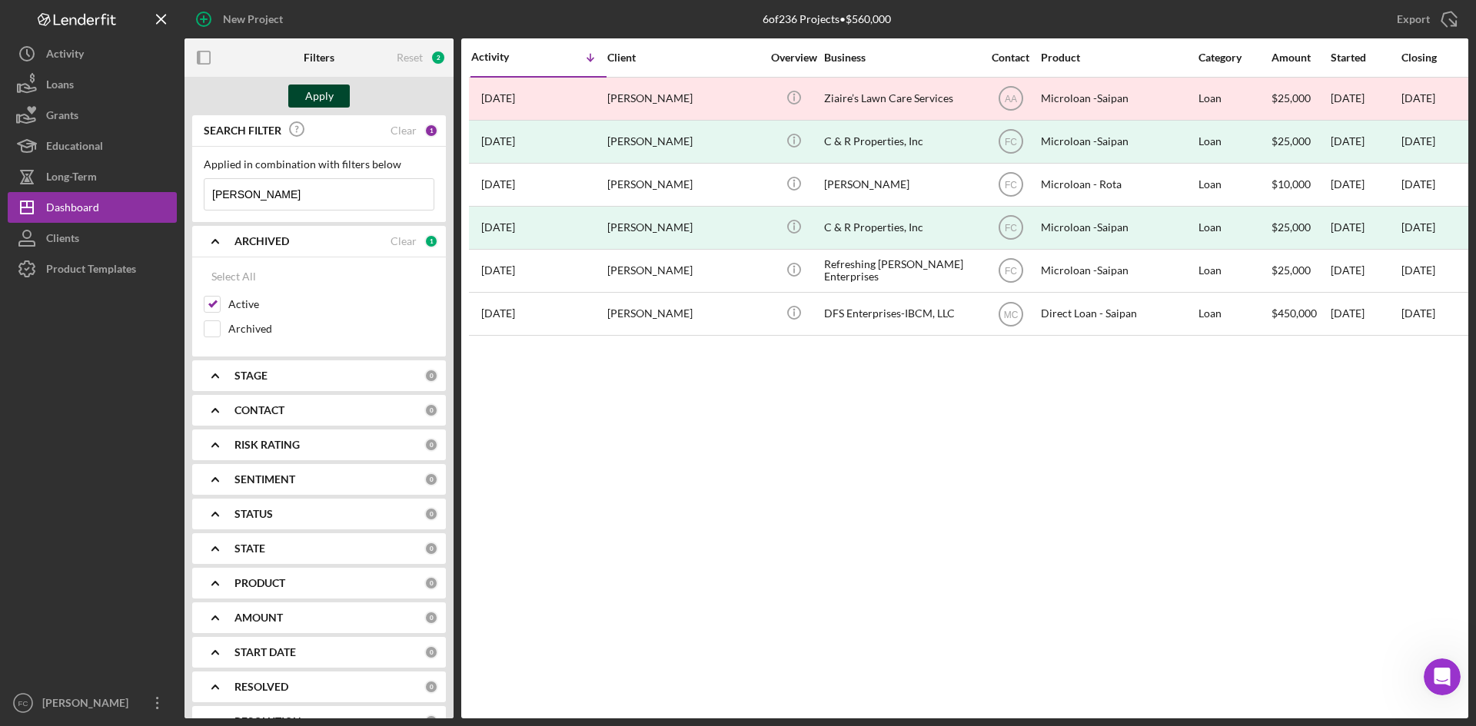
click at [319, 91] on div "Apply" at bounding box center [319, 96] width 28 height 23
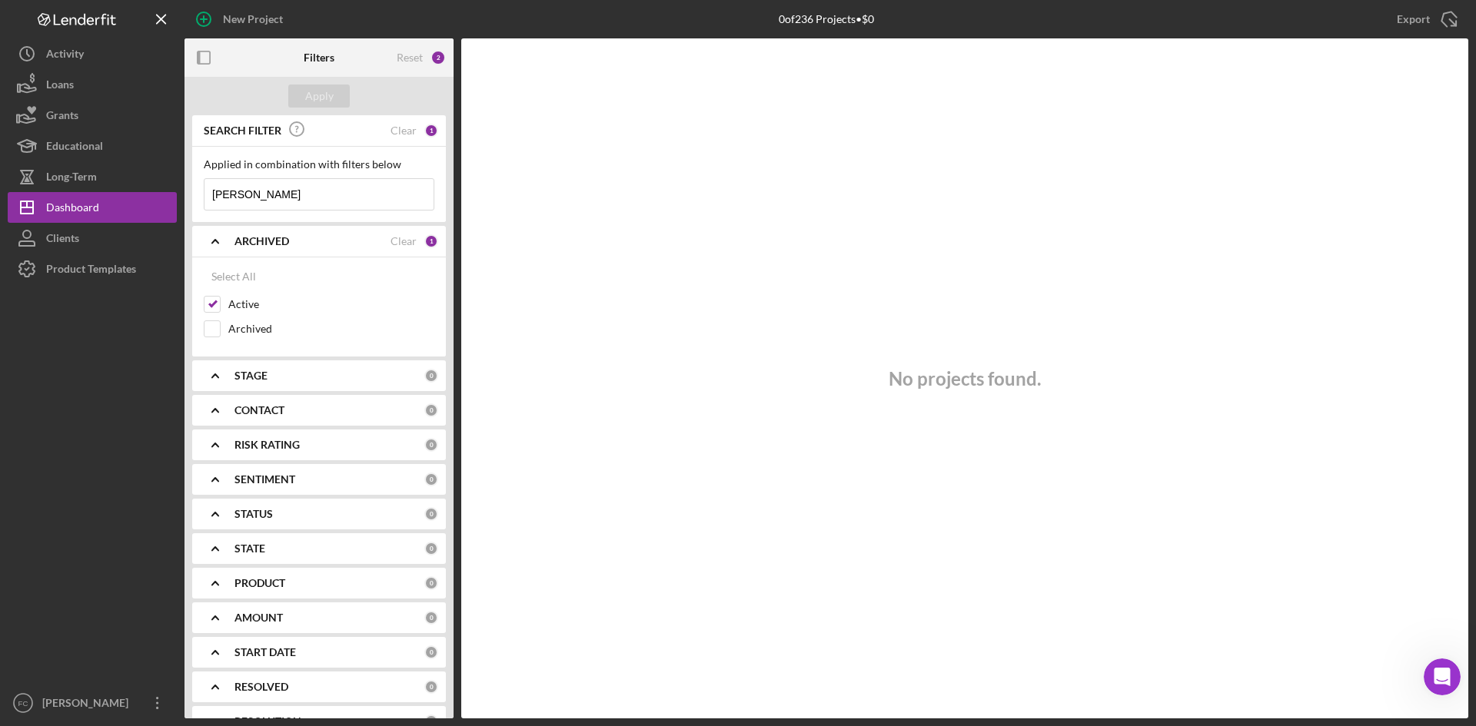
drag, startPoint x: 294, startPoint y: 192, endPoint x: 2, endPoint y: 196, distance: 291.4
click at [3, 195] on div "New Project 0 of 236 Projects • $0 robert Export Icon/Export Filters Reset 2 Ap…" at bounding box center [738, 363] width 1476 height 726
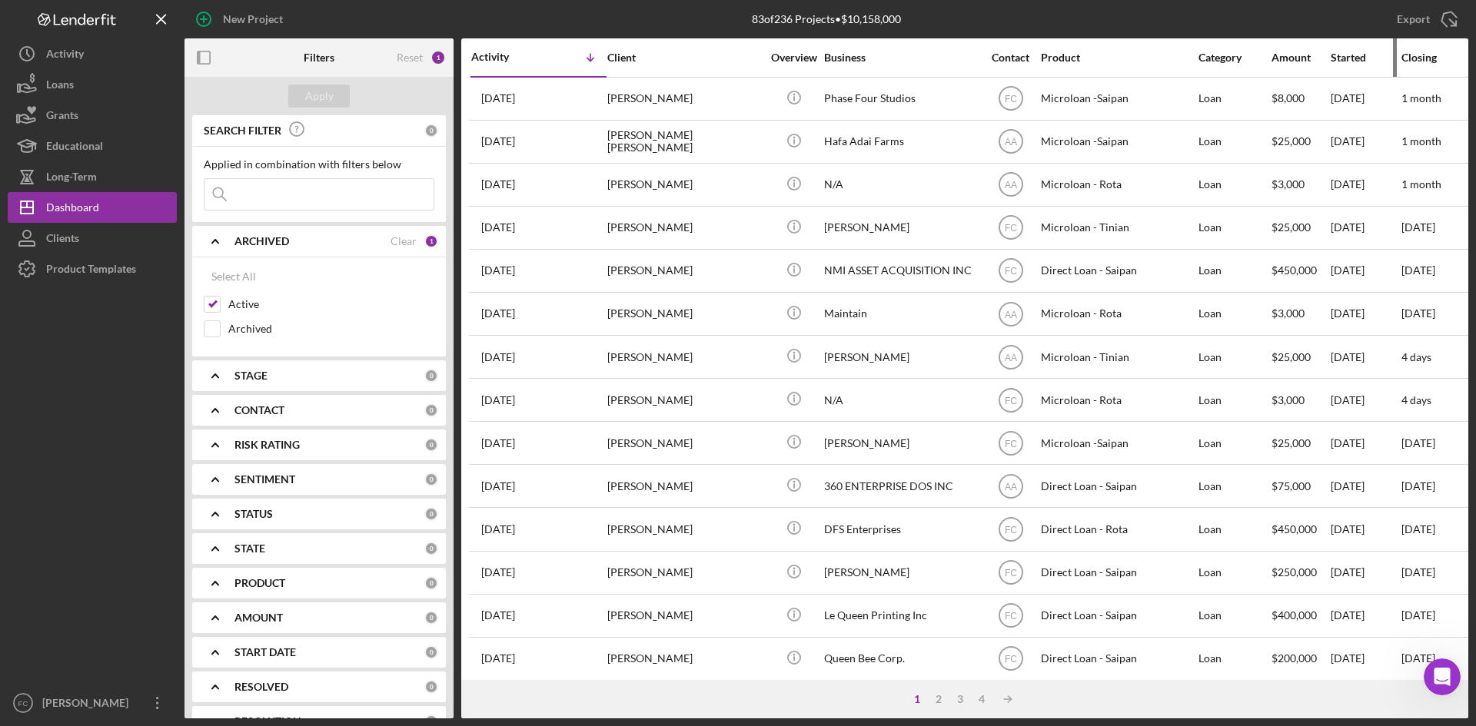
click at [1355, 61] on div "Started" at bounding box center [1365, 58] width 69 height 12
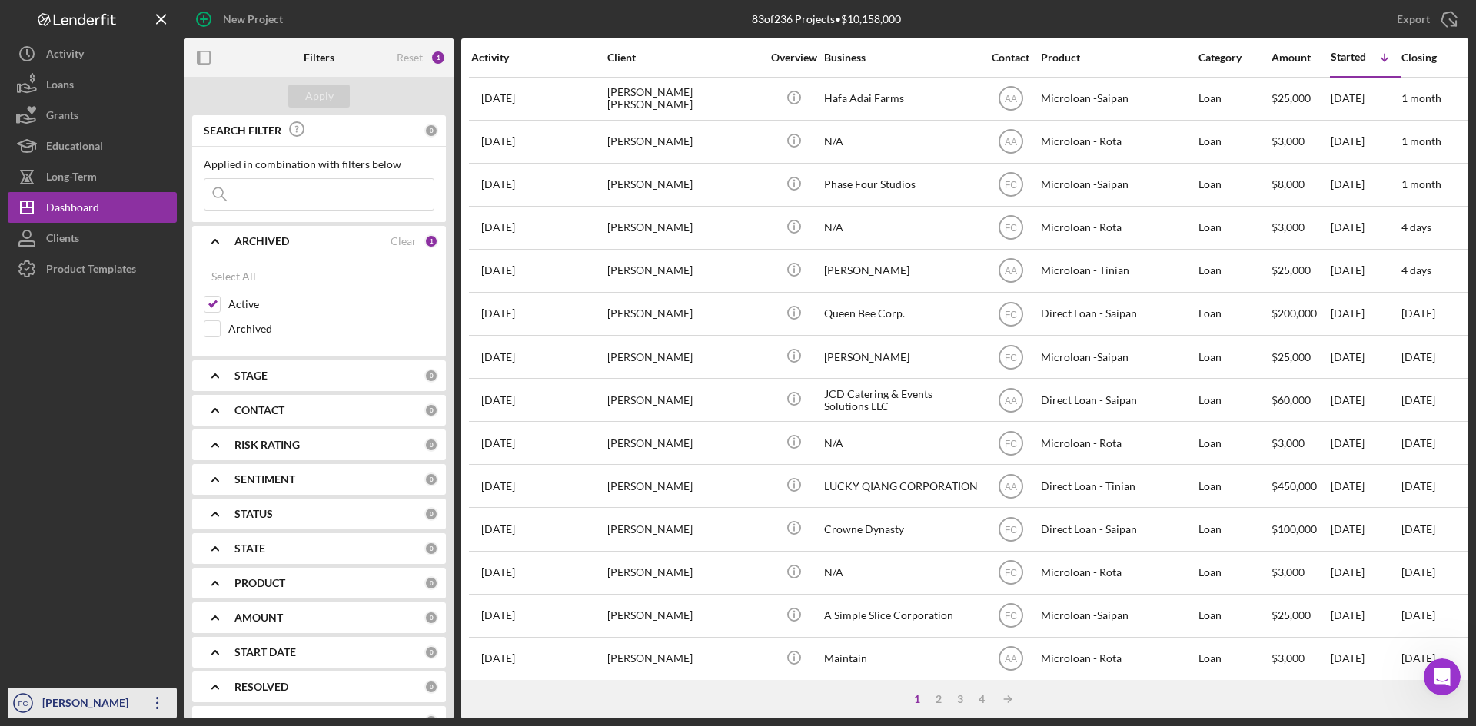
click at [85, 703] on div "[PERSON_NAME]" at bounding box center [88, 705] width 100 height 35
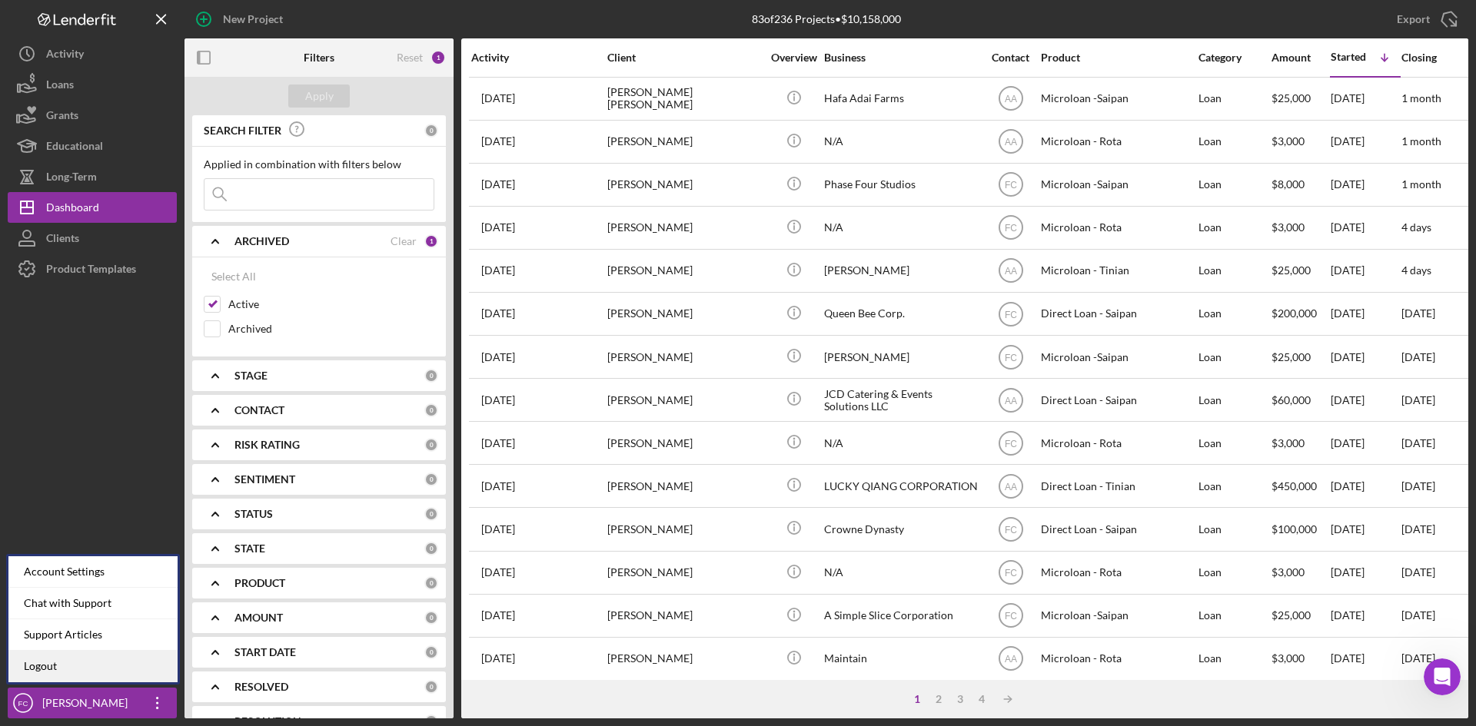
click at [80, 669] on link "Logout" at bounding box center [92, 667] width 169 height 32
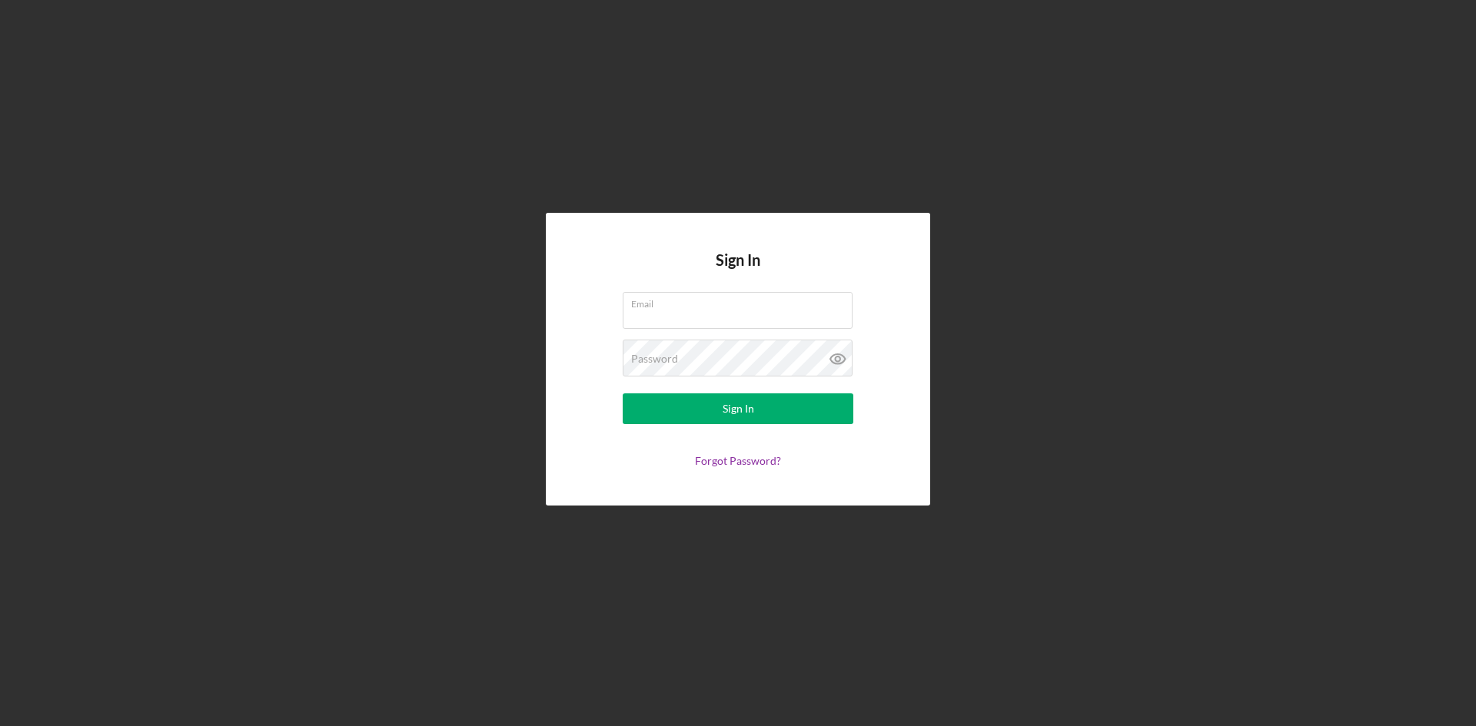
type input "[PERSON_NAME][EMAIL_ADDRESS][DOMAIN_NAME]"
click at [1263, 405] on div "Sign In Email f.cruz@developcnmi.com Password Sign In Forgot Password?" at bounding box center [738, 359] width 1461 height 719
click at [763, 428] on form "Email f.cruz@developcnmi.com Password Sign In Forgot Password?" at bounding box center [738, 379] width 308 height 175
click at [773, 419] on button "Sign In" at bounding box center [738, 409] width 231 height 31
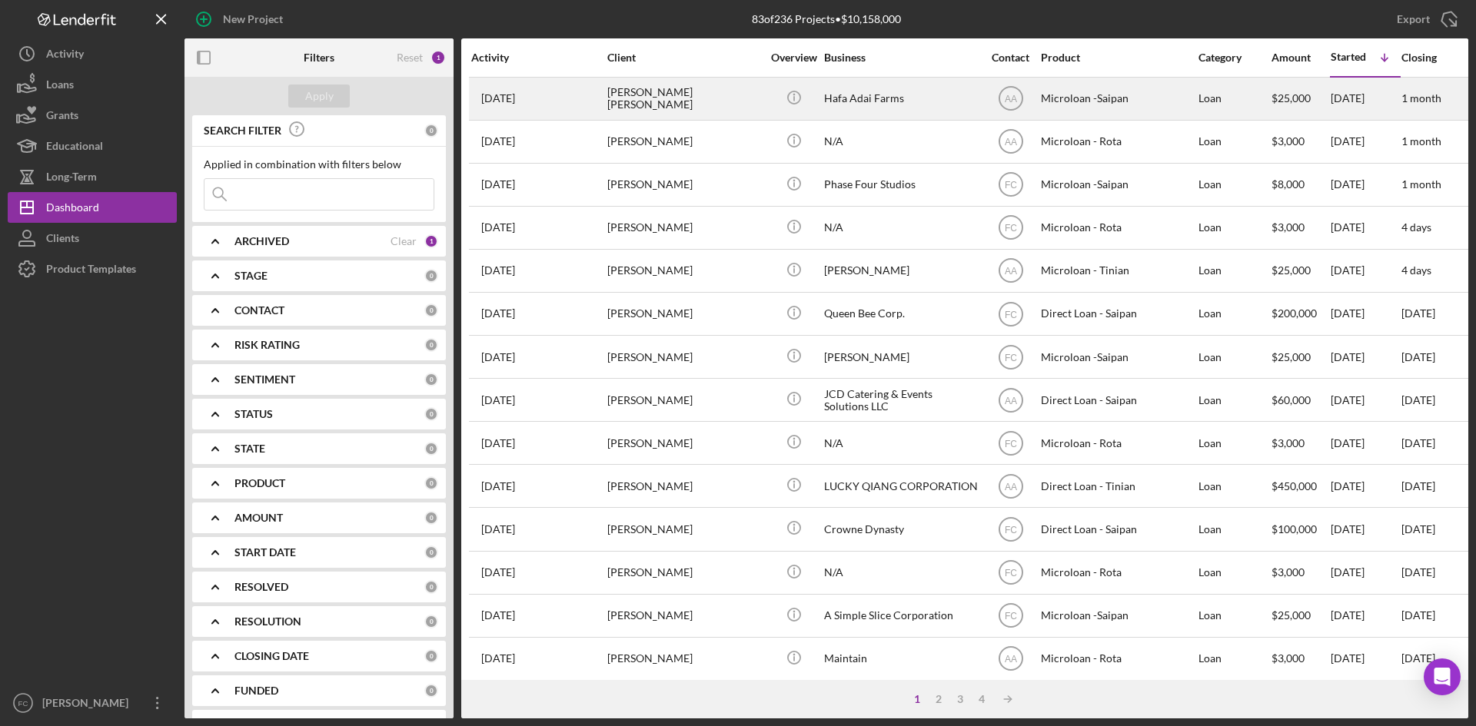
click at [683, 105] on div "[PERSON_NAME] [PERSON_NAME]" at bounding box center [684, 98] width 154 height 41
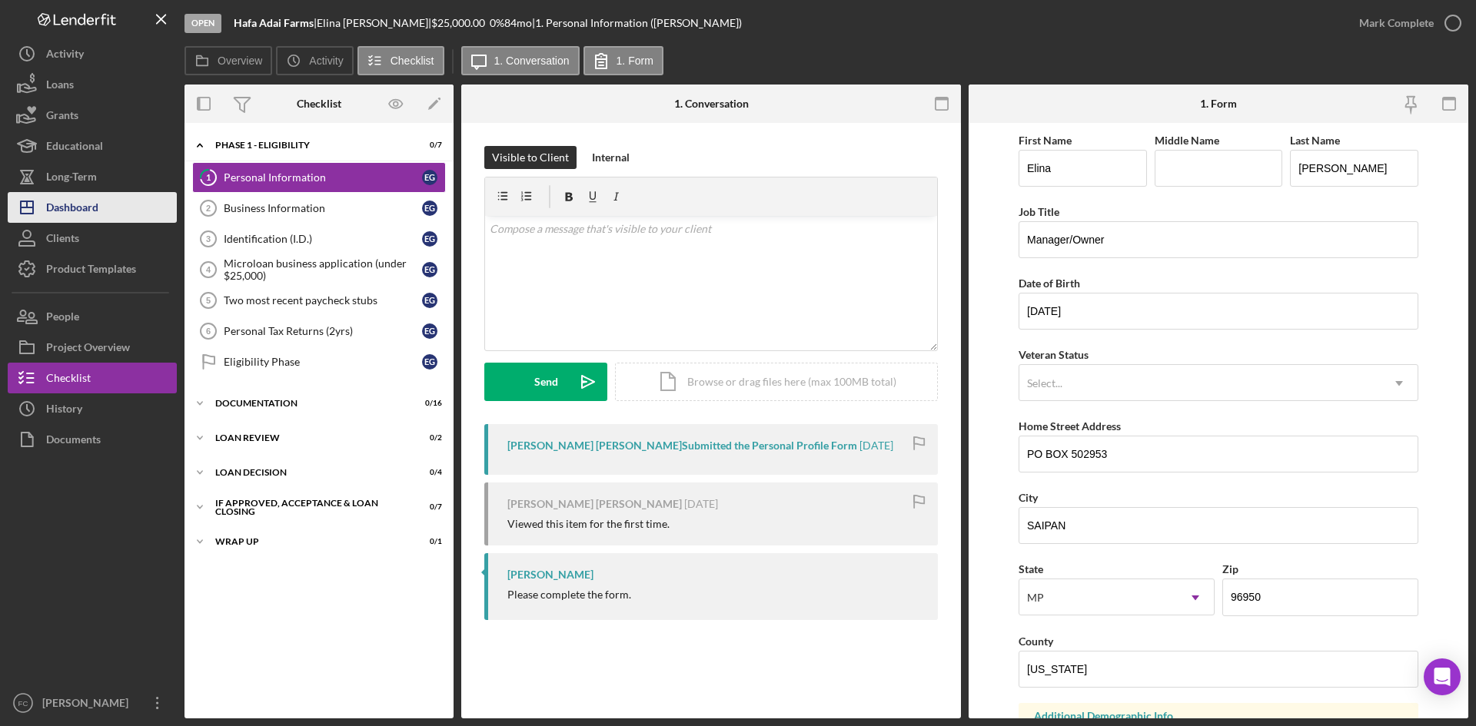
click at [115, 218] on button "Icon/Dashboard Dashboard" at bounding box center [92, 207] width 169 height 31
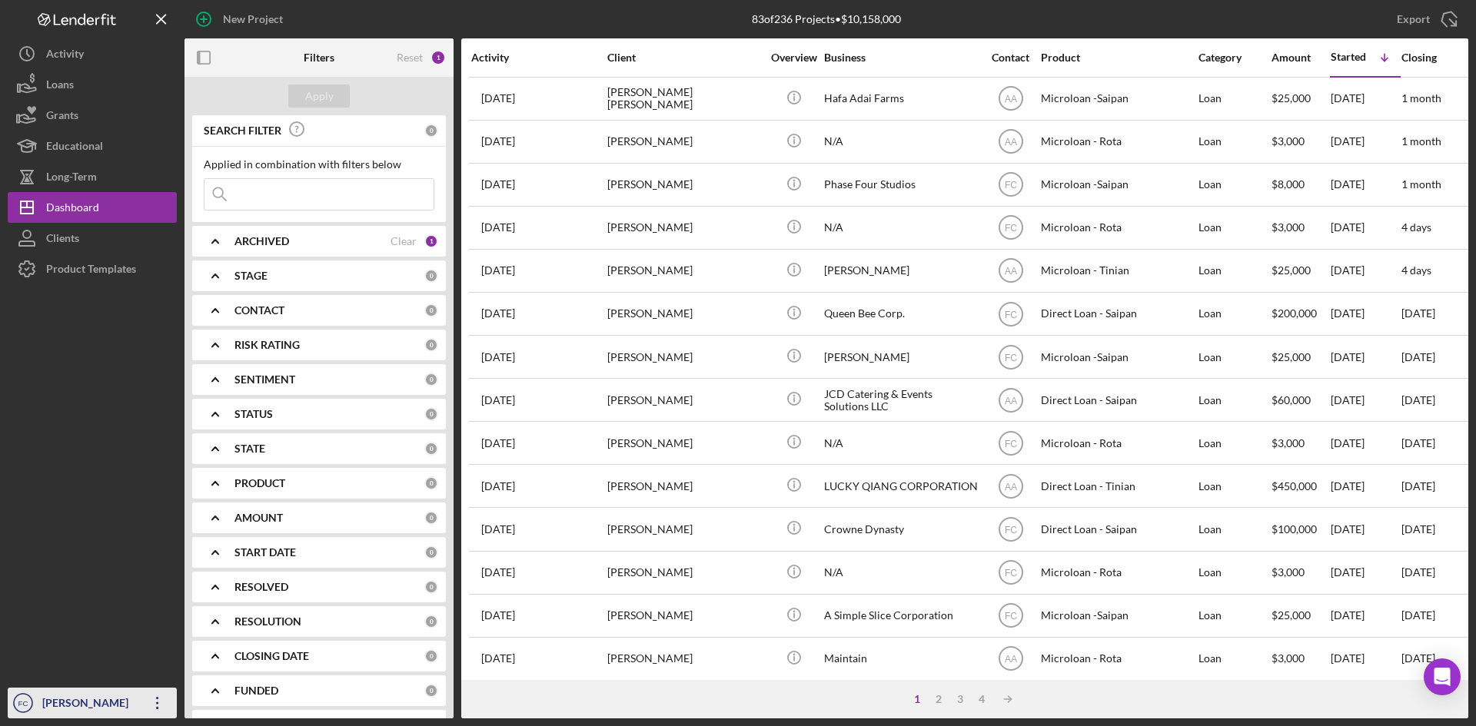
click at [43, 692] on div "[PERSON_NAME]" at bounding box center [88, 705] width 100 height 35
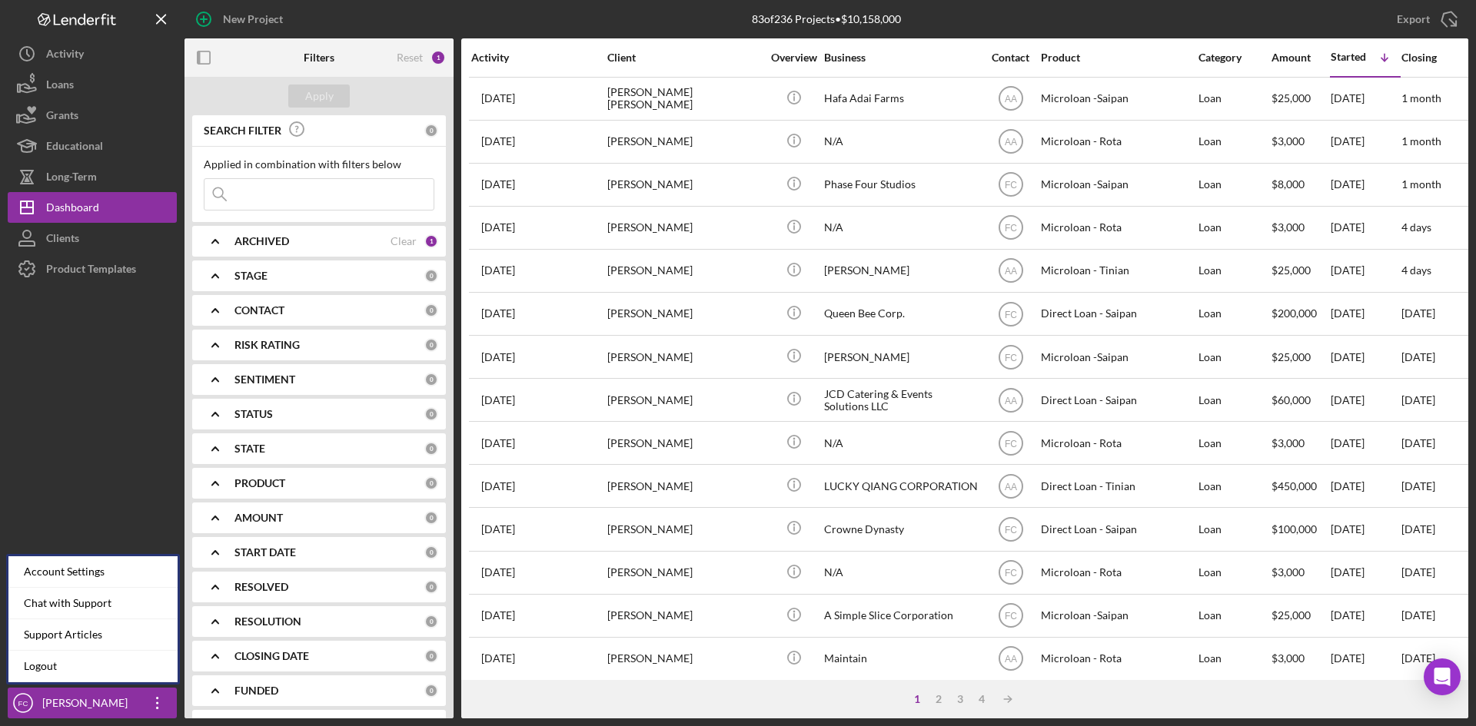
click at [100, 421] on div at bounding box center [92, 486] width 169 height 404
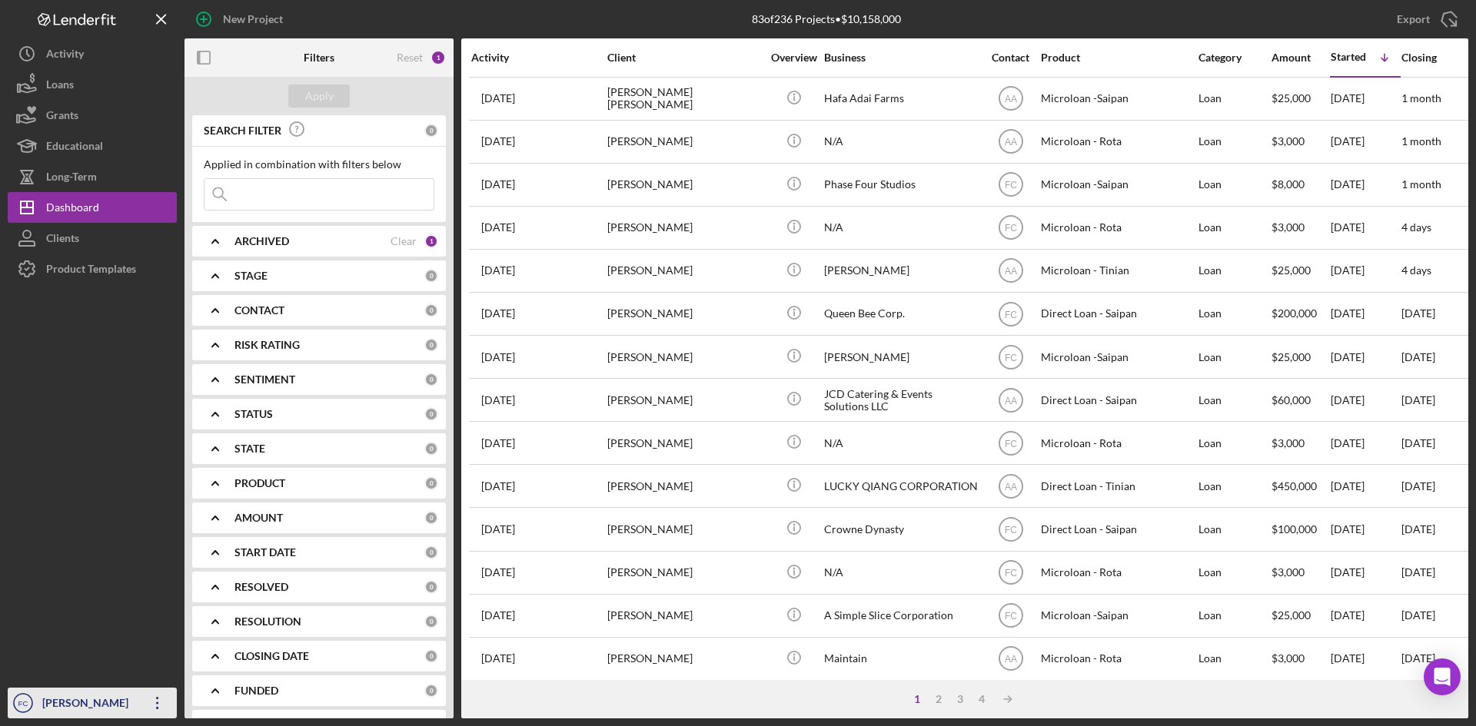
click at [65, 693] on div "[PERSON_NAME]" at bounding box center [88, 705] width 100 height 35
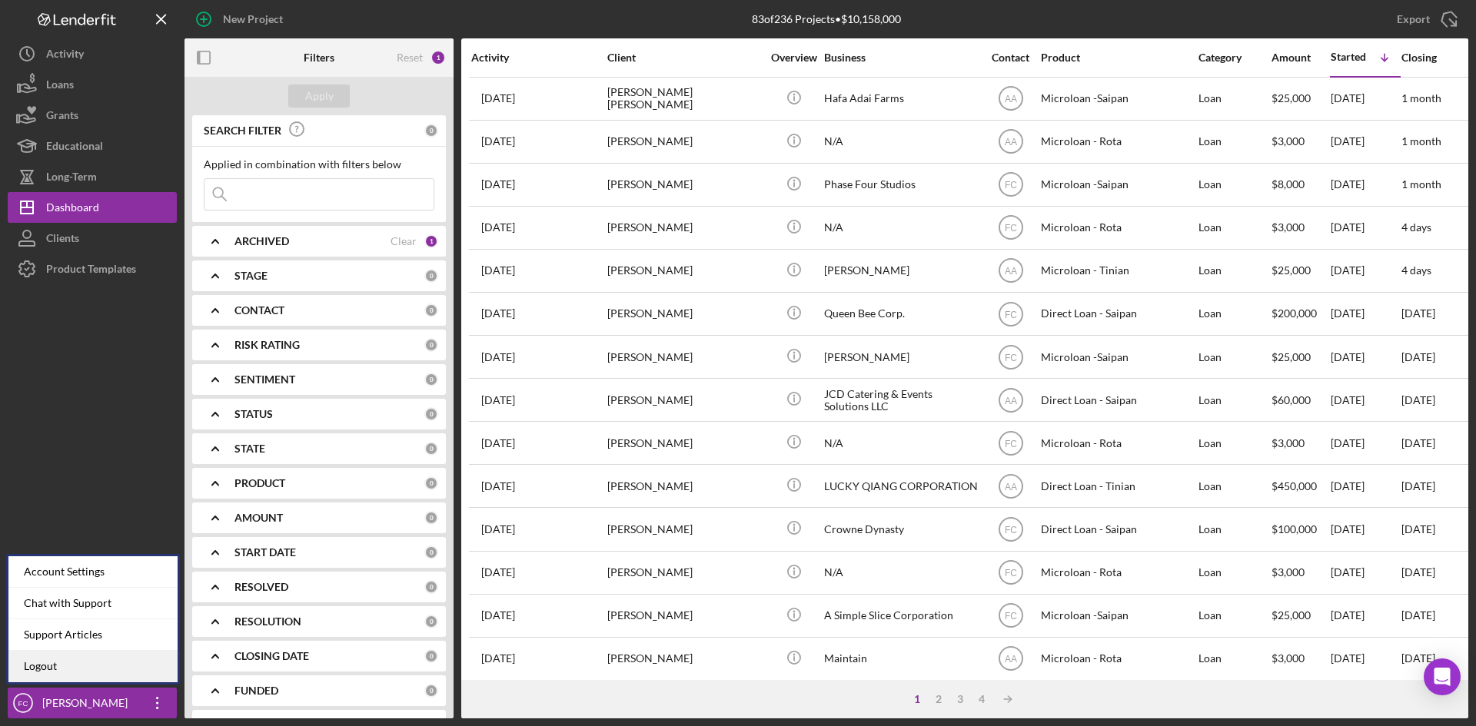
click at [65, 664] on link "Logout" at bounding box center [92, 667] width 169 height 32
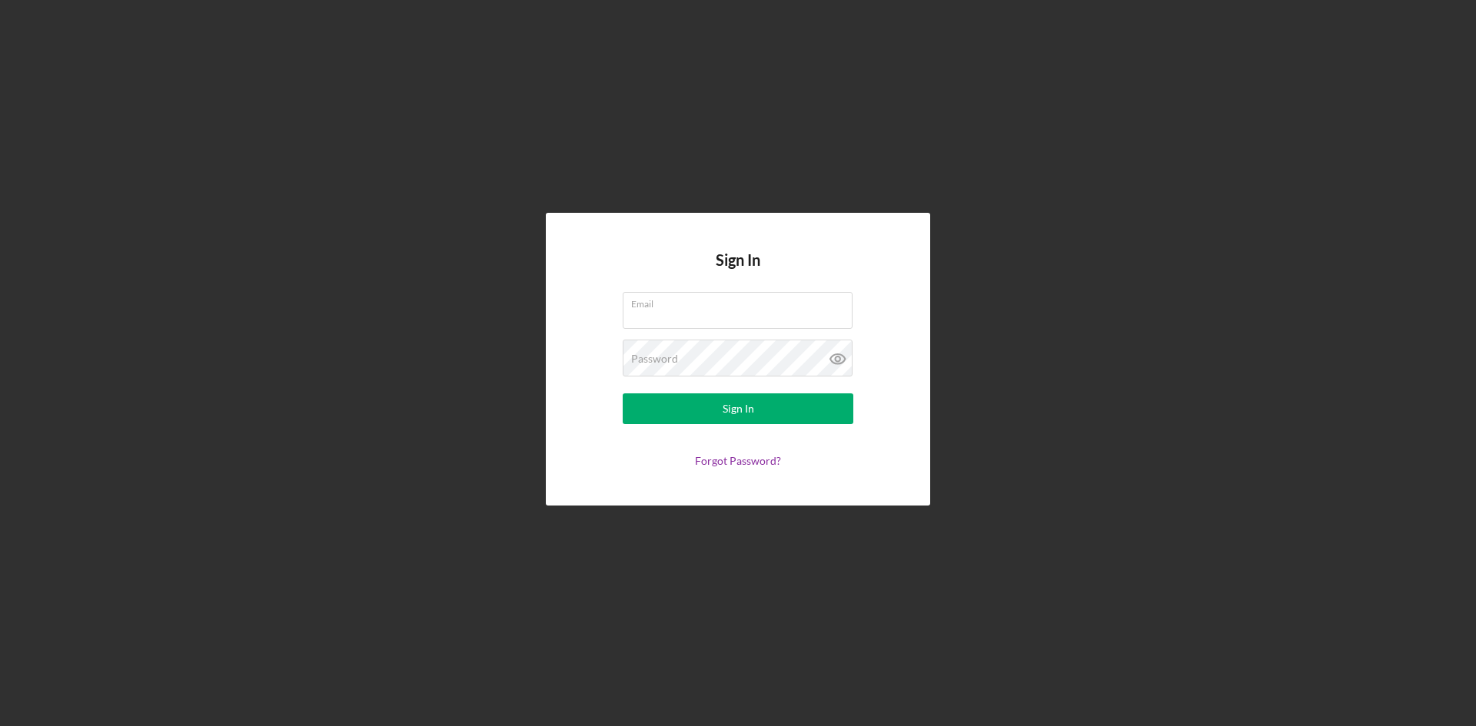
type input "[PERSON_NAME][EMAIL_ADDRESS][DOMAIN_NAME]"
